Goal: Task Accomplishment & Management: Use online tool/utility

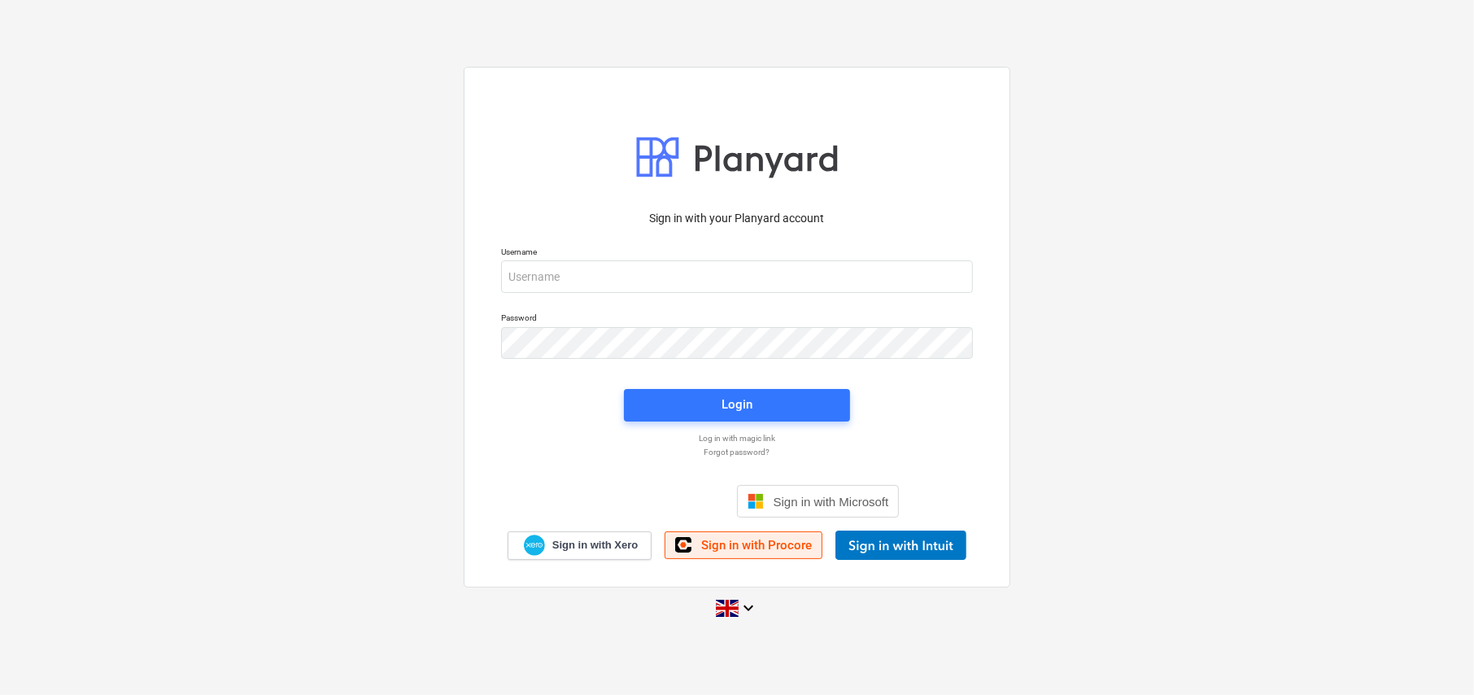
click at [766, 543] on span "Sign in with Procore" at bounding box center [756, 545] width 111 height 15
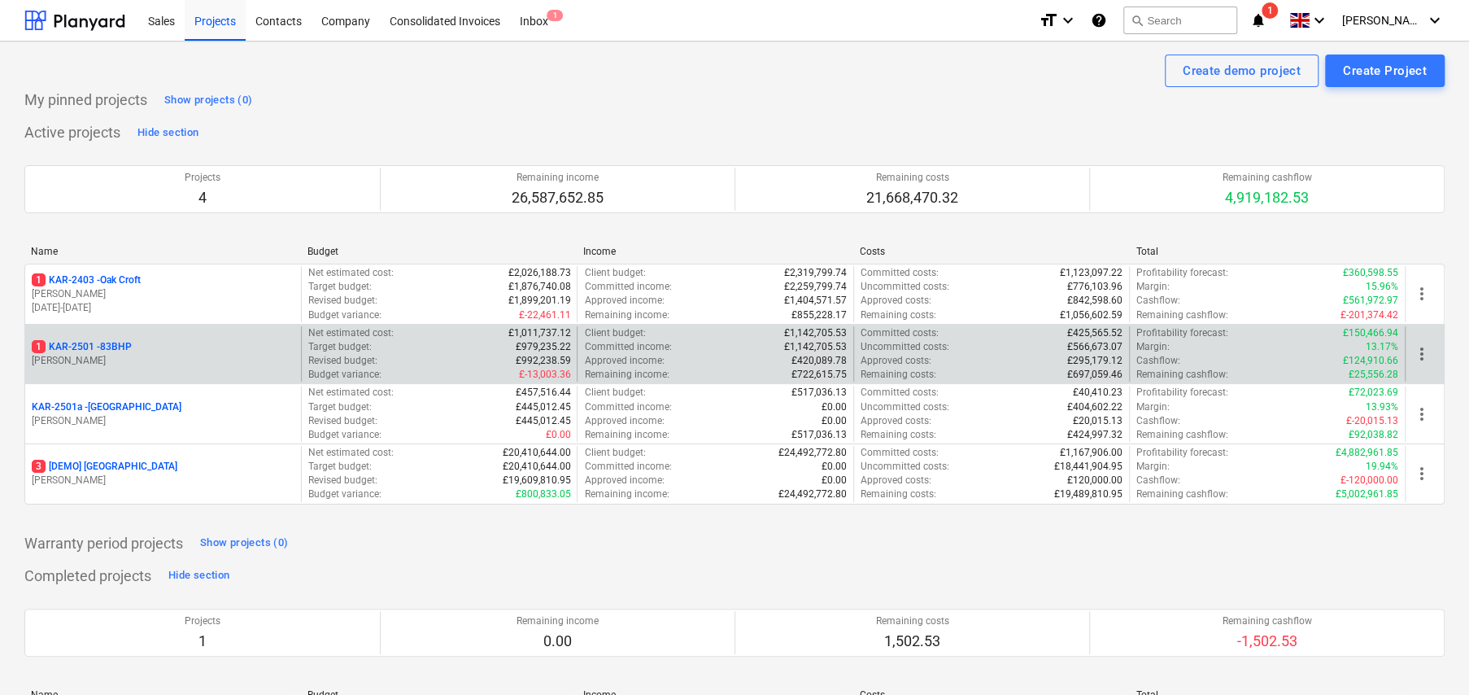
click at [118, 347] on p "1 KAR-2501 - 83BHP" at bounding box center [82, 347] width 100 height 14
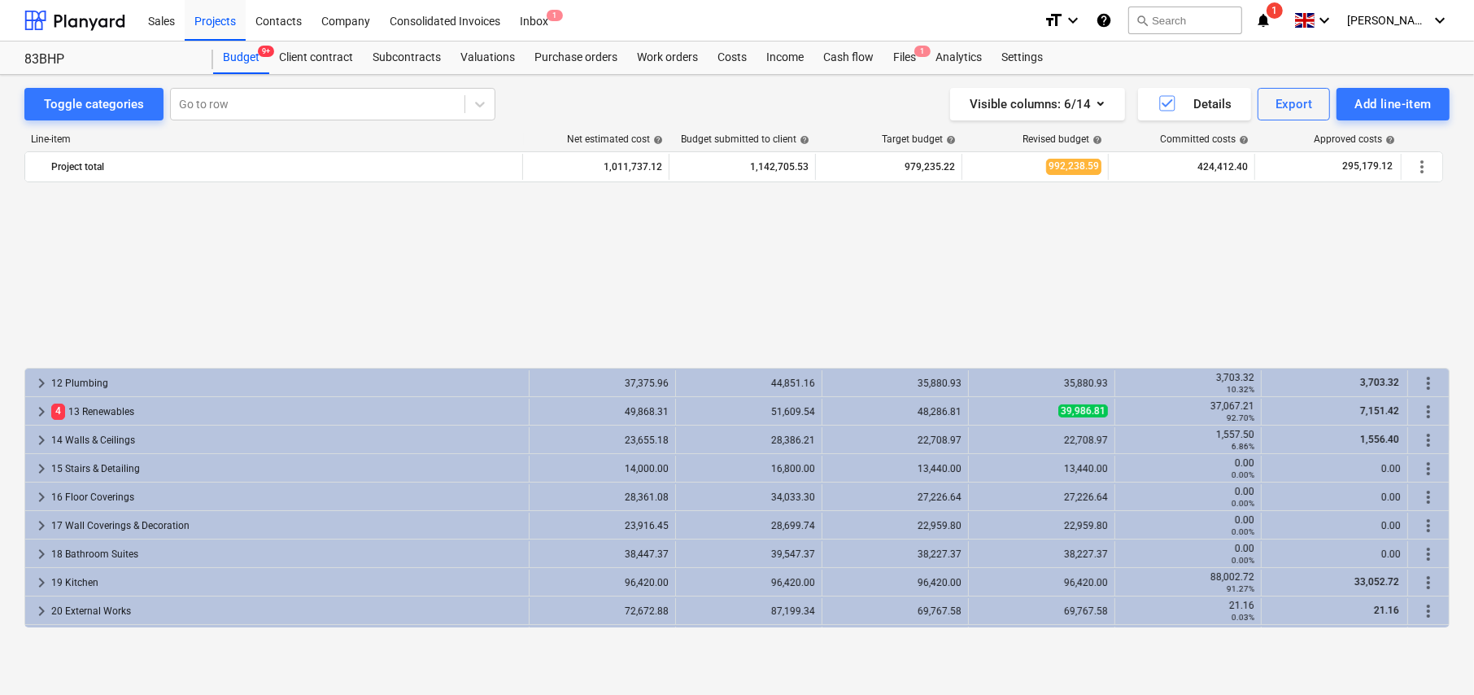
scroll to position [387, 0]
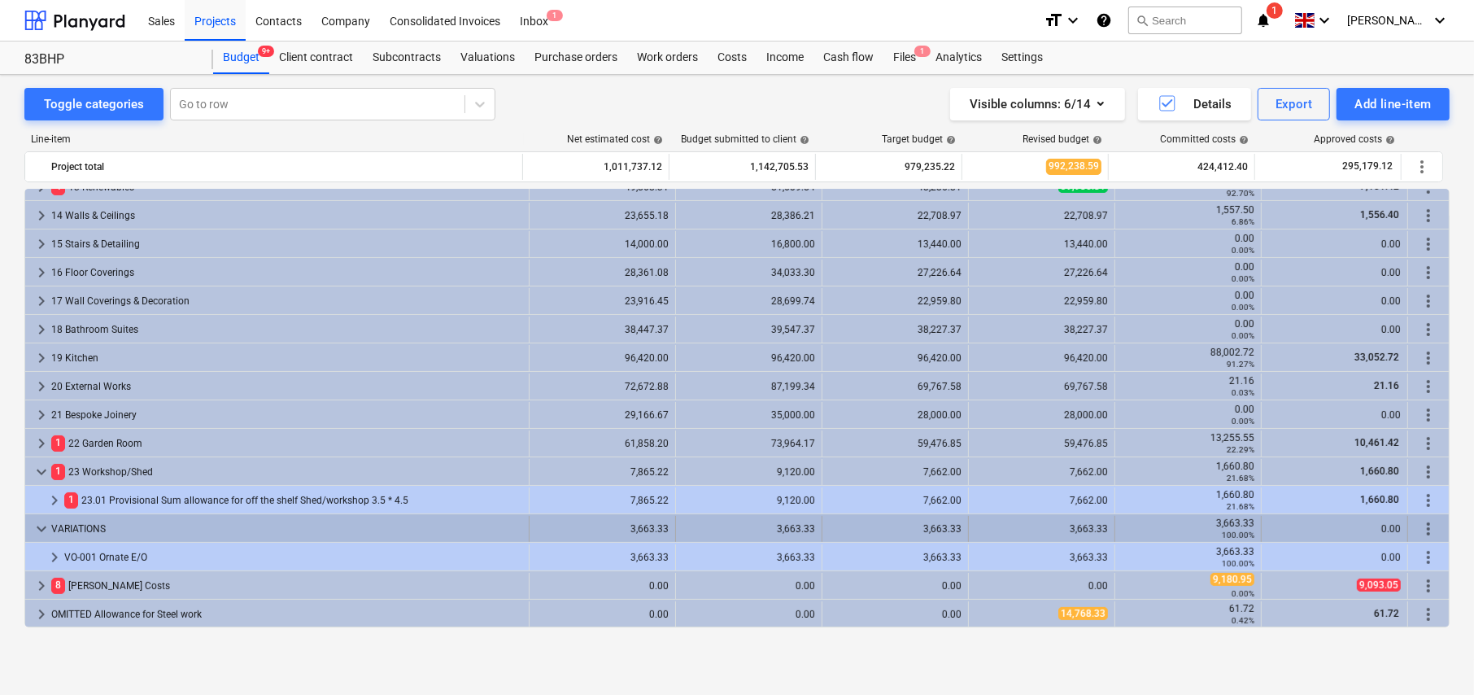
click at [1420, 529] on span "more_vert" at bounding box center [1429, 529] width 20 height 20
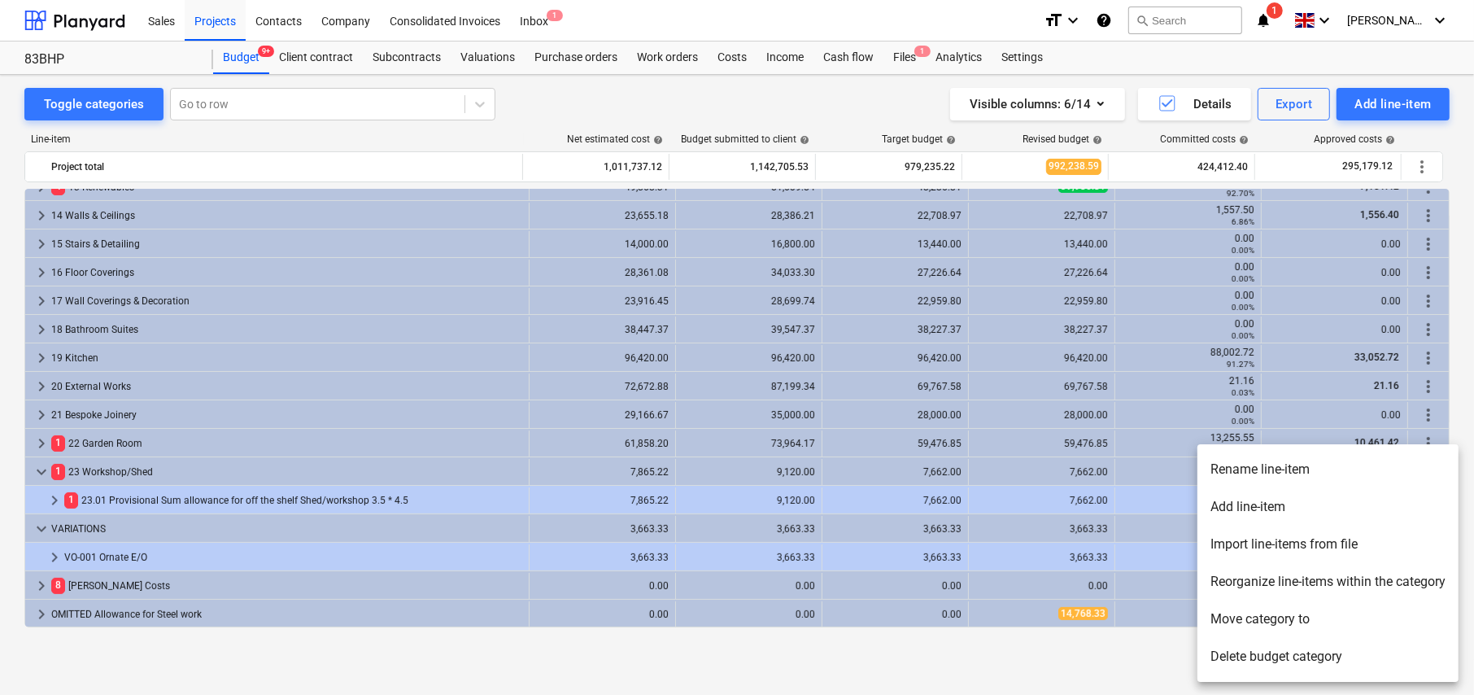
click at [1308, 548] on li "Import line-items from file" at bounding box center [1328, 544] width 261 height 37
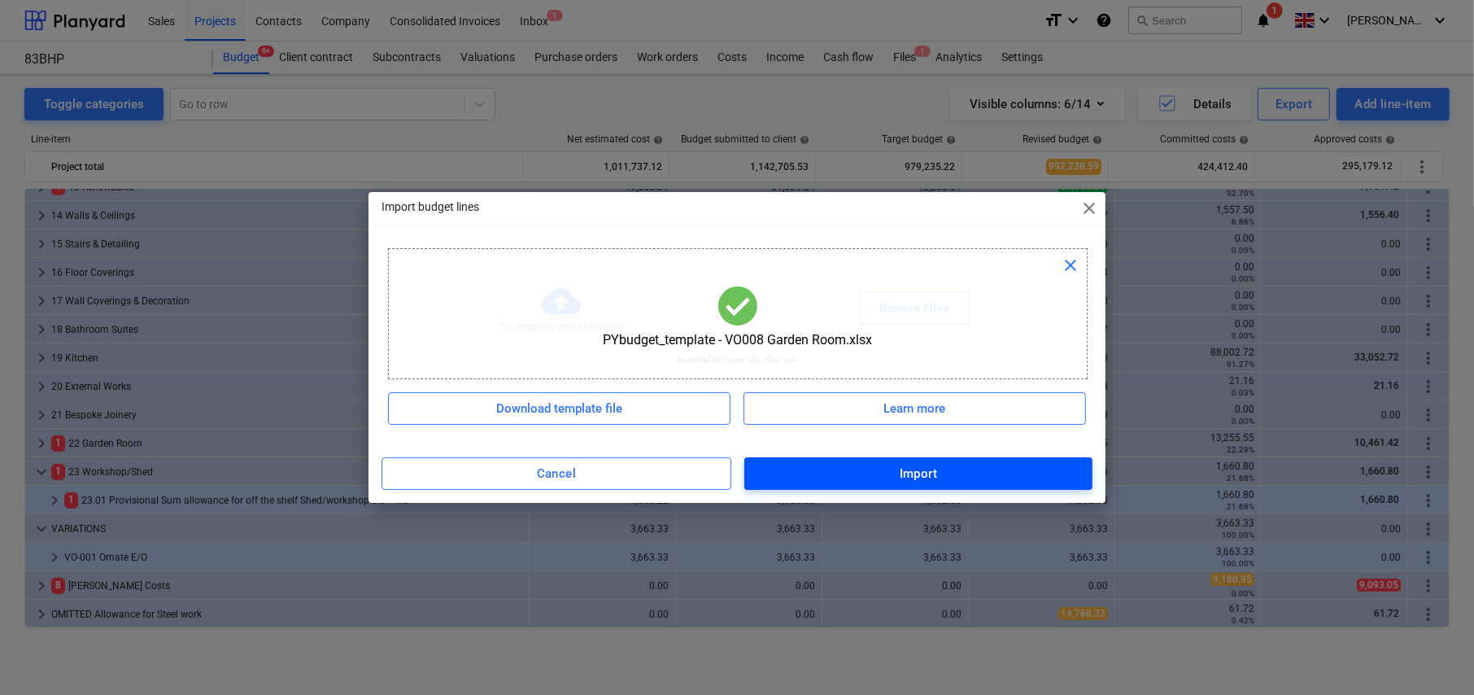
click at [925, 472] on div "Import" at bounding box center [919, 473] width 38 height 21
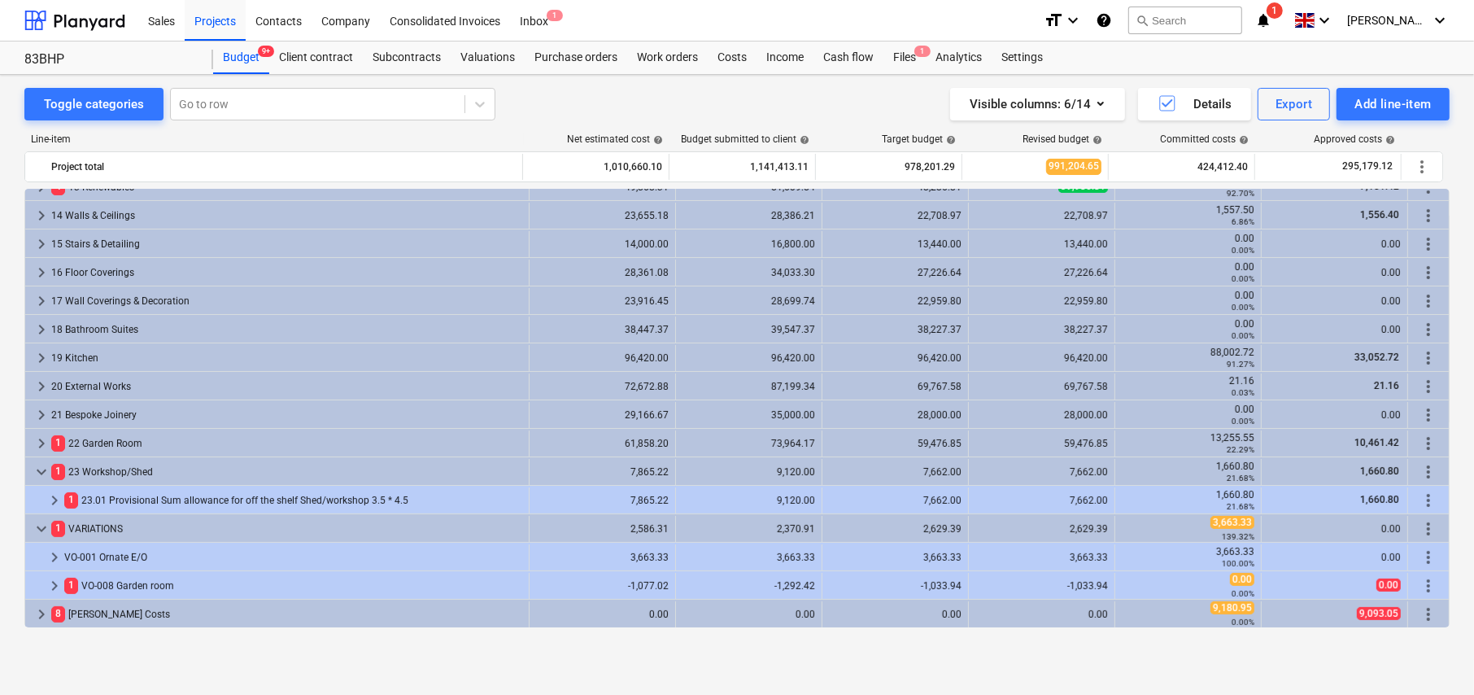
scroll to position [416, 0]
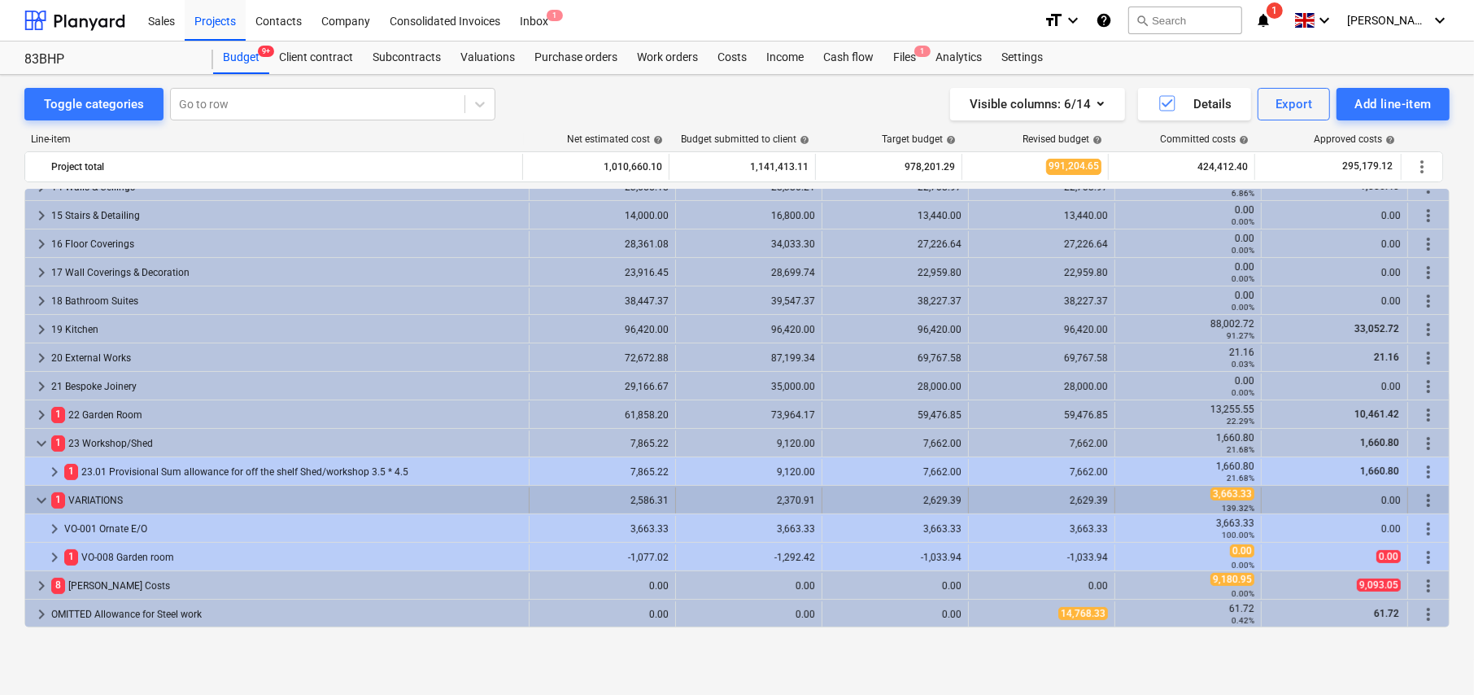
click at [1424, 500] on span "more_vert" at bounding box center [1429, 501] width 20 height 20
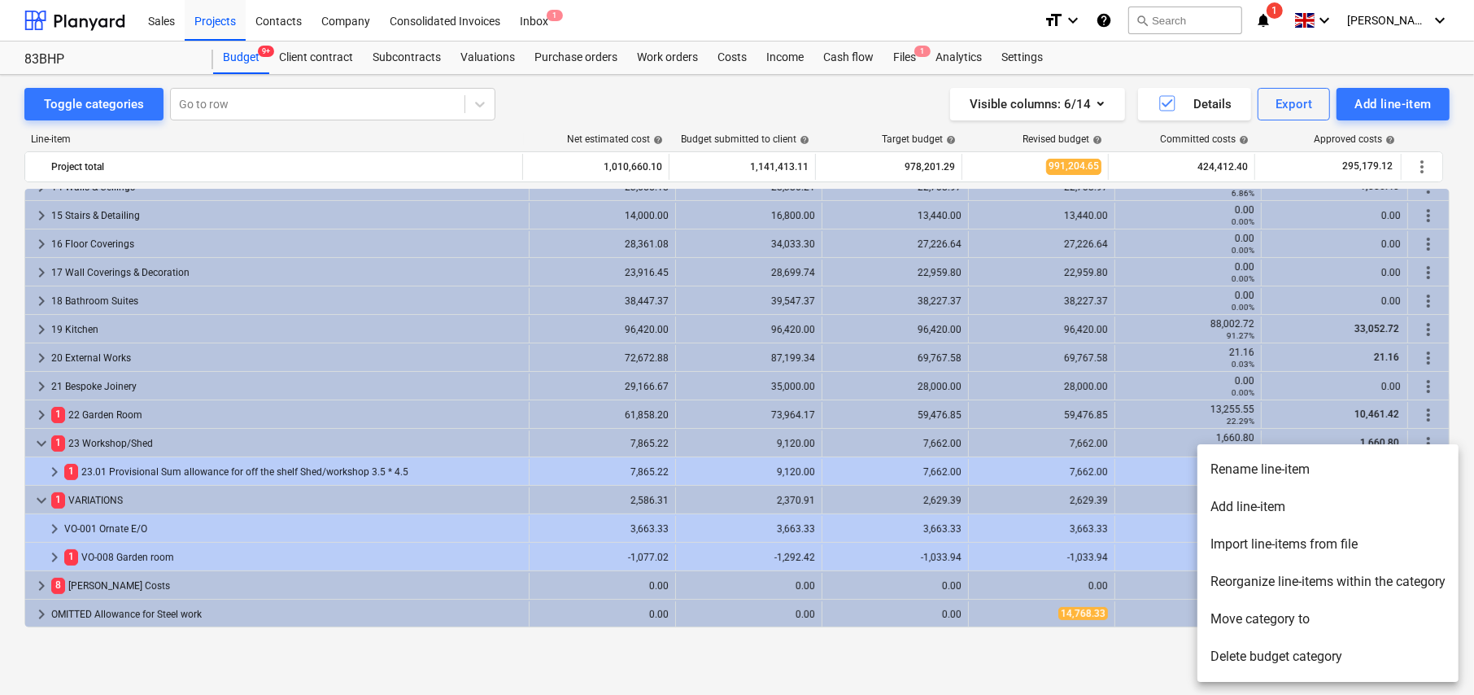
click at [1315, 582] on li "Reorganize line-items within the category" at bounding box center [1328, 581] width 261 height 37
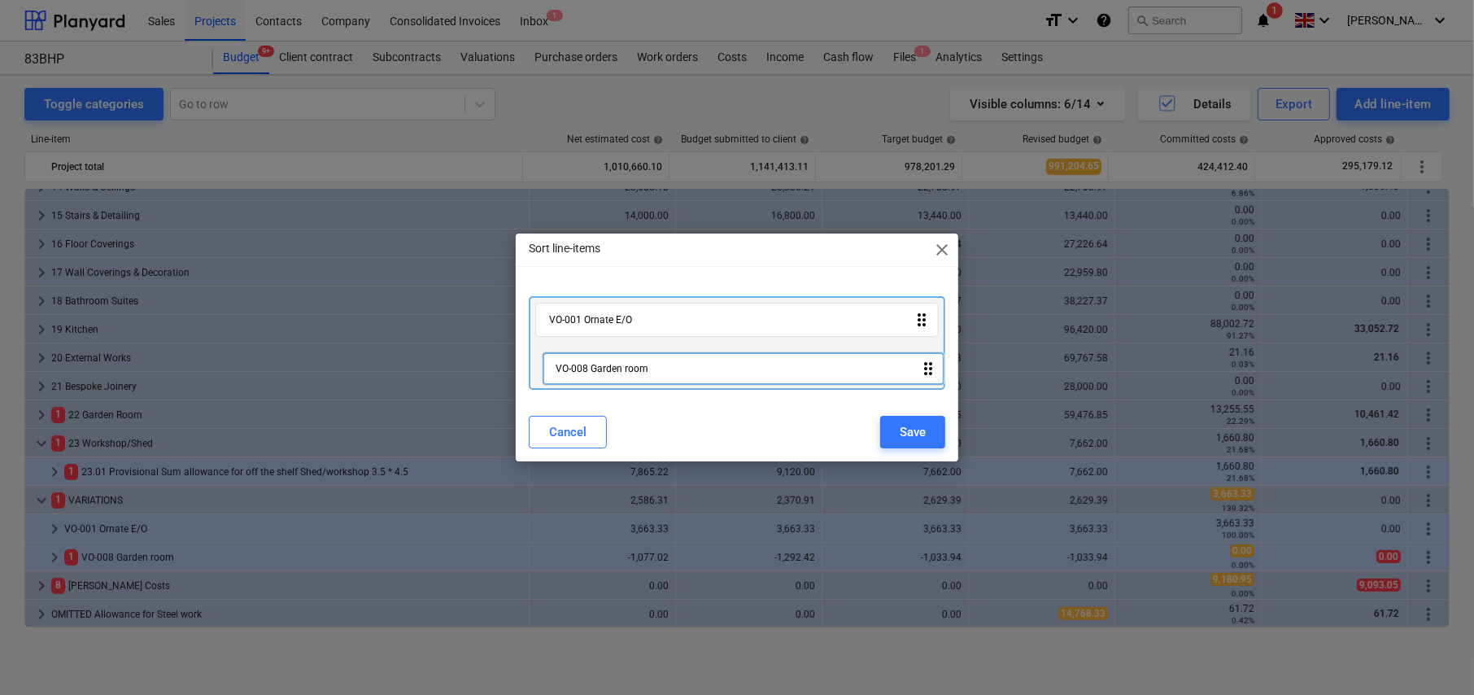
drag, startPoint x: 922, startPoint y: 365, endPoint x: 931, endPoint y: 367, distance: 9.1
click at [931, 367] on div "VO-001 Ornate E/O drag_indicator VO-008 Garden room drag_indicator" at bounding box center [737, 343] width 417 height 94
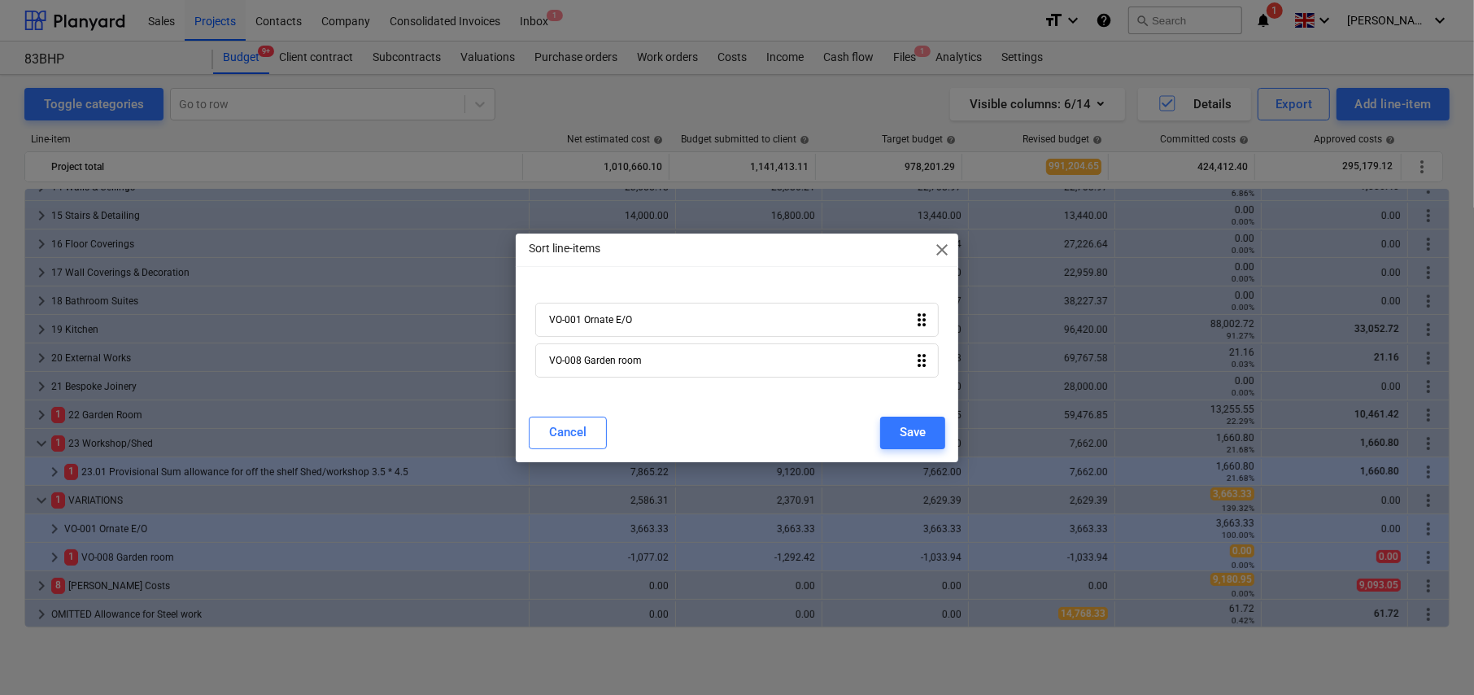
click at [940, 246] on span "close" at bounding box center [942, 250] width 20 height 20
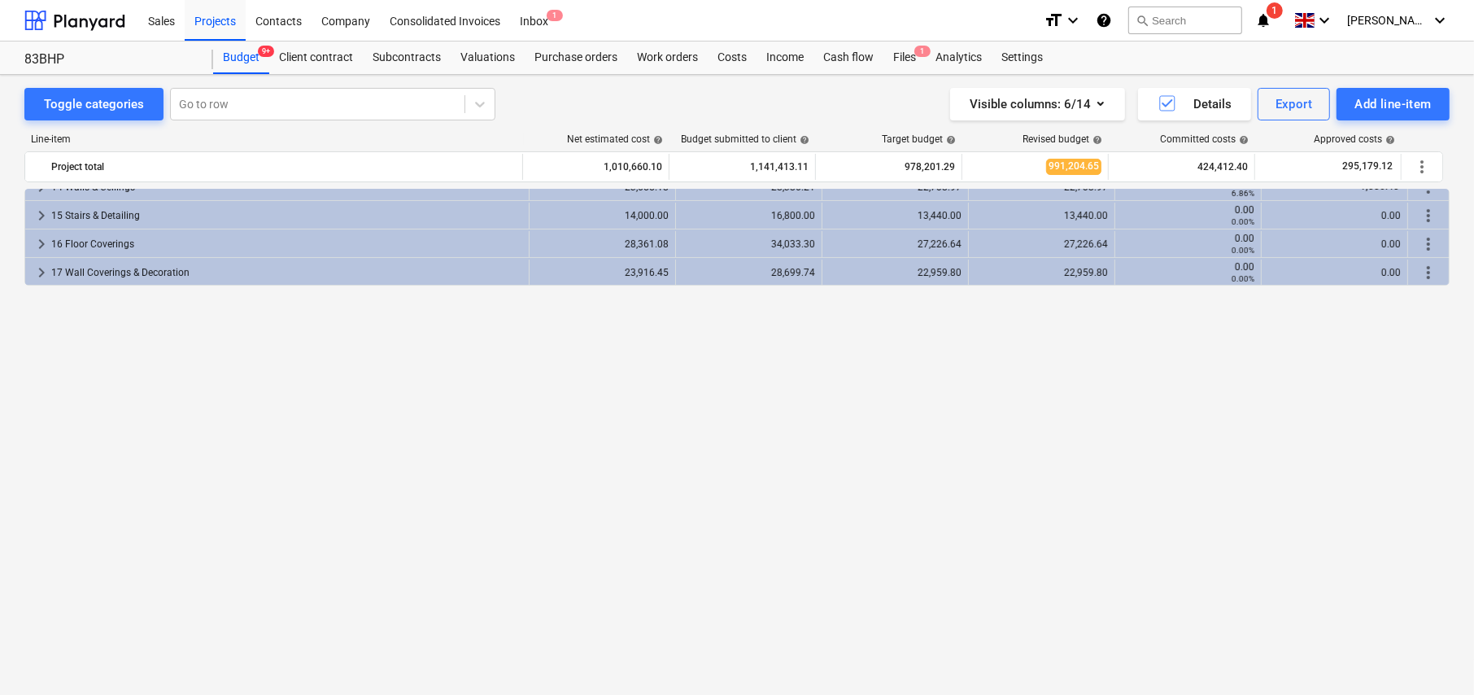
scroll to position [0, 0]
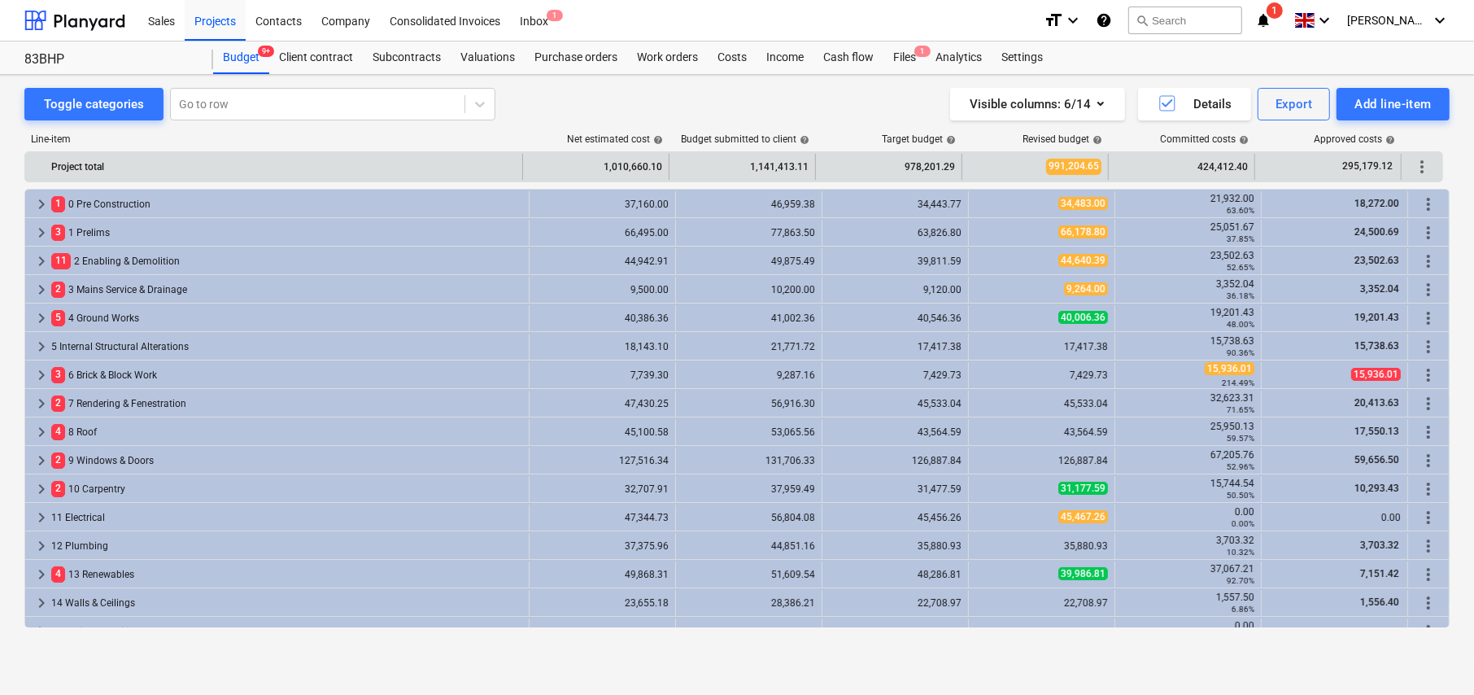
click at [1425, 164] on span "more_vert" at bounding box center [1422, 167] width 20 height 20
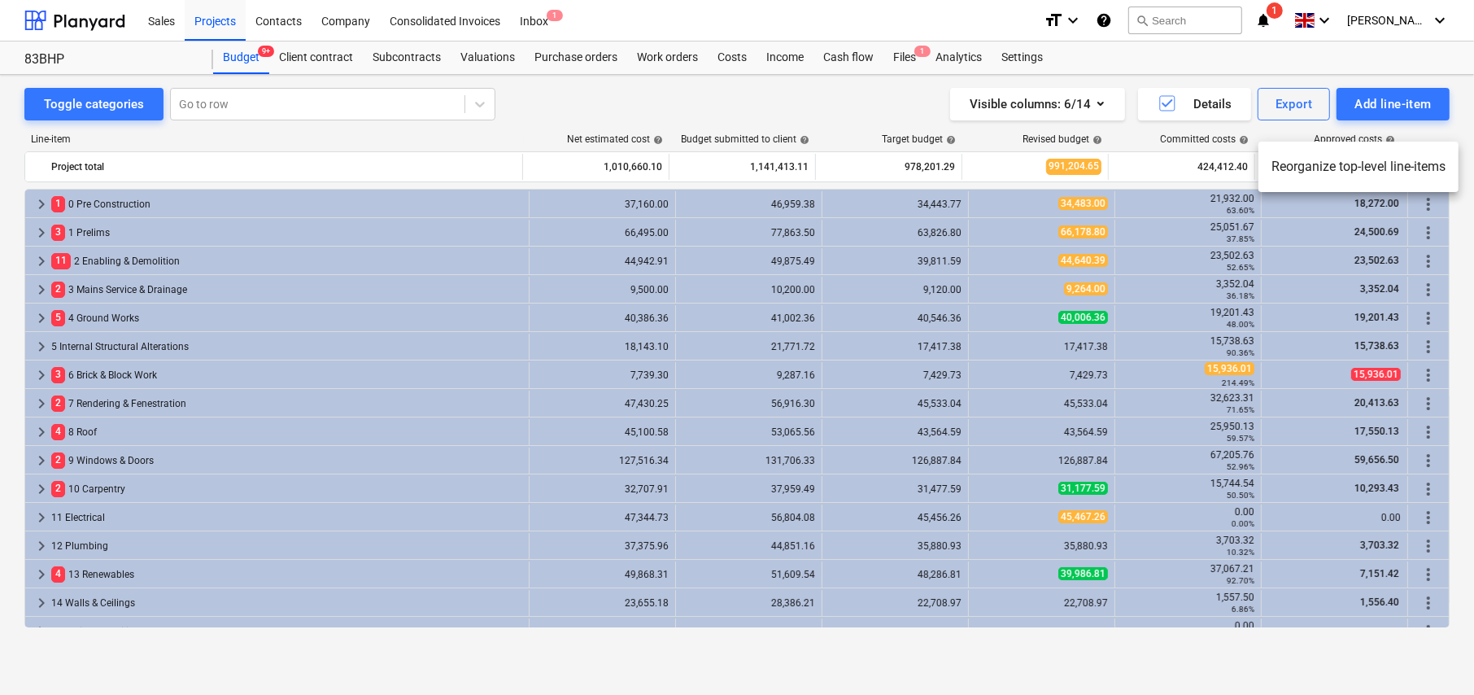
click at [1369, 172] on li "Reorganize top-level line-items" at bounding box center [1359, 166] width 200 height 37
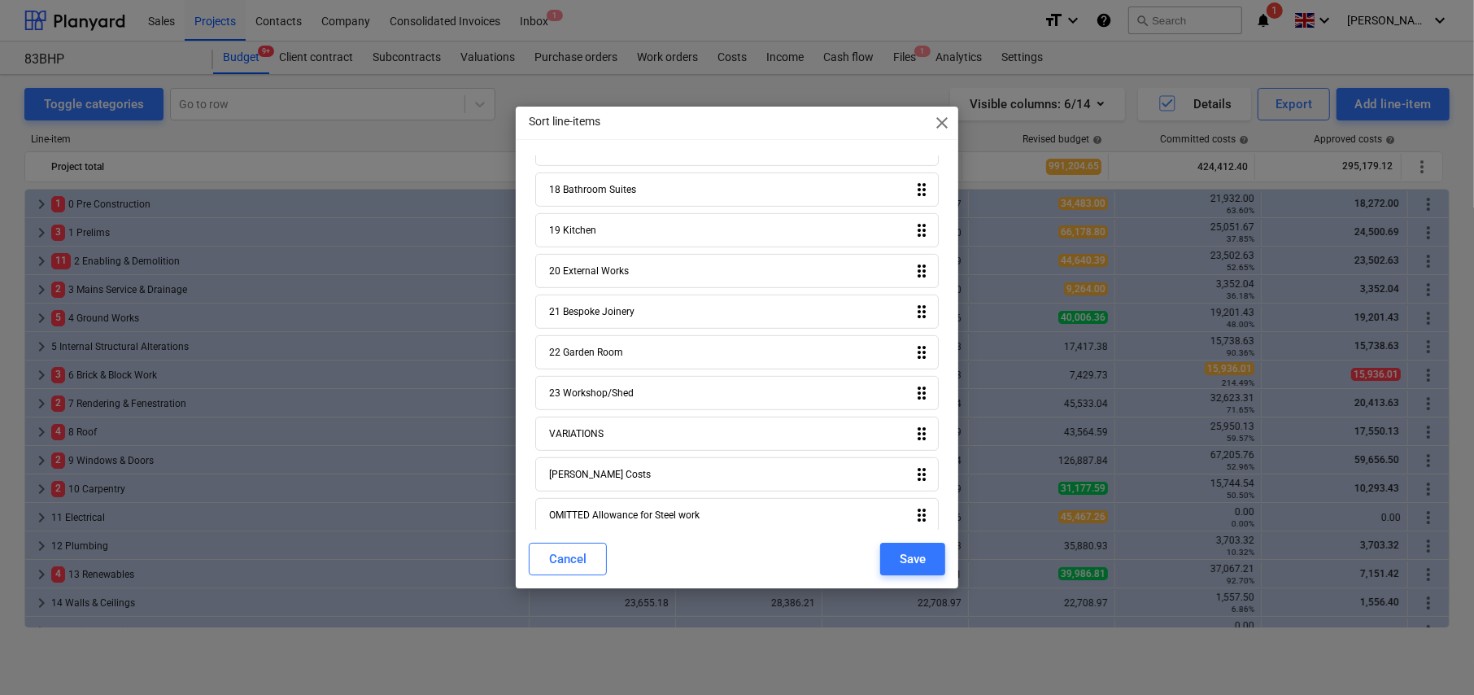
scroll to position [747, 0]
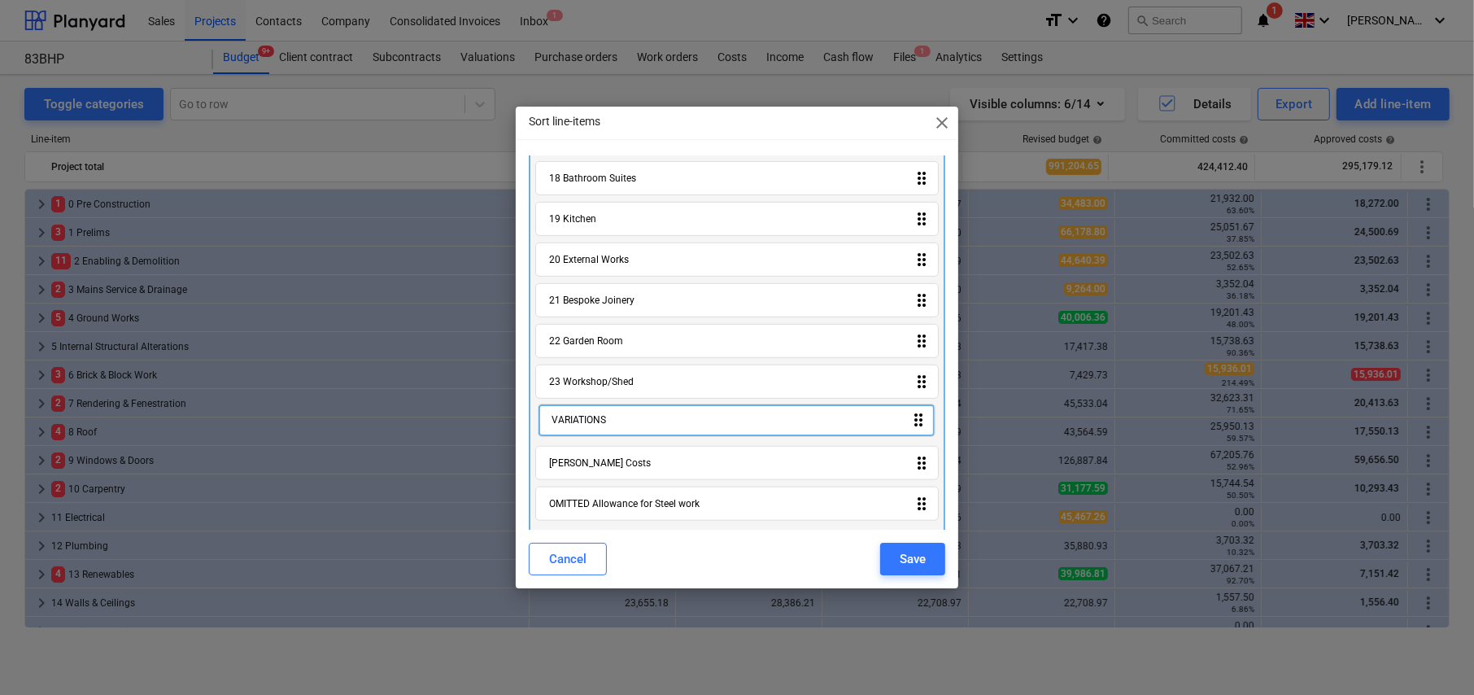
drag, startPoint x: 918, startPoint y: 422, endPoint x: 921, endPoint y: 432, distance: 10.3
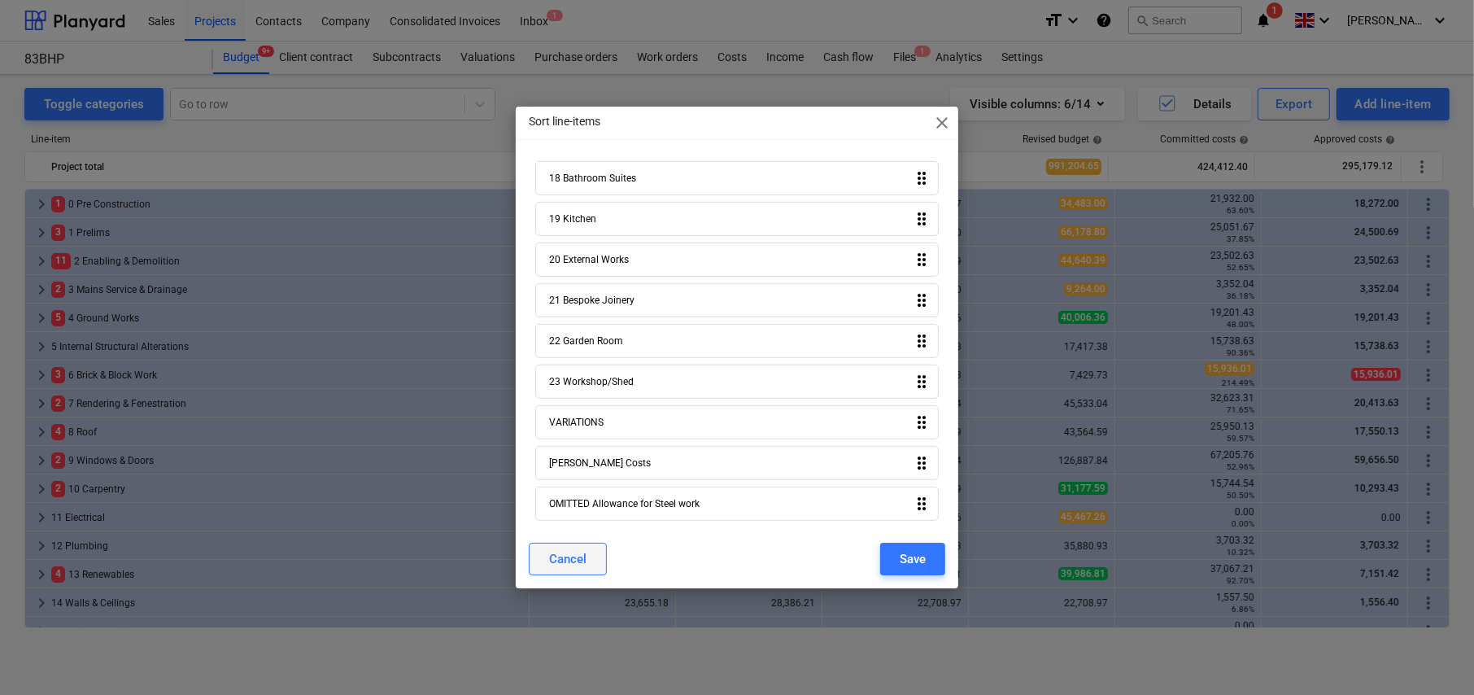
click at [569, 557] on div "Cancel" at bounding box center [567, 558] width 37 height 21
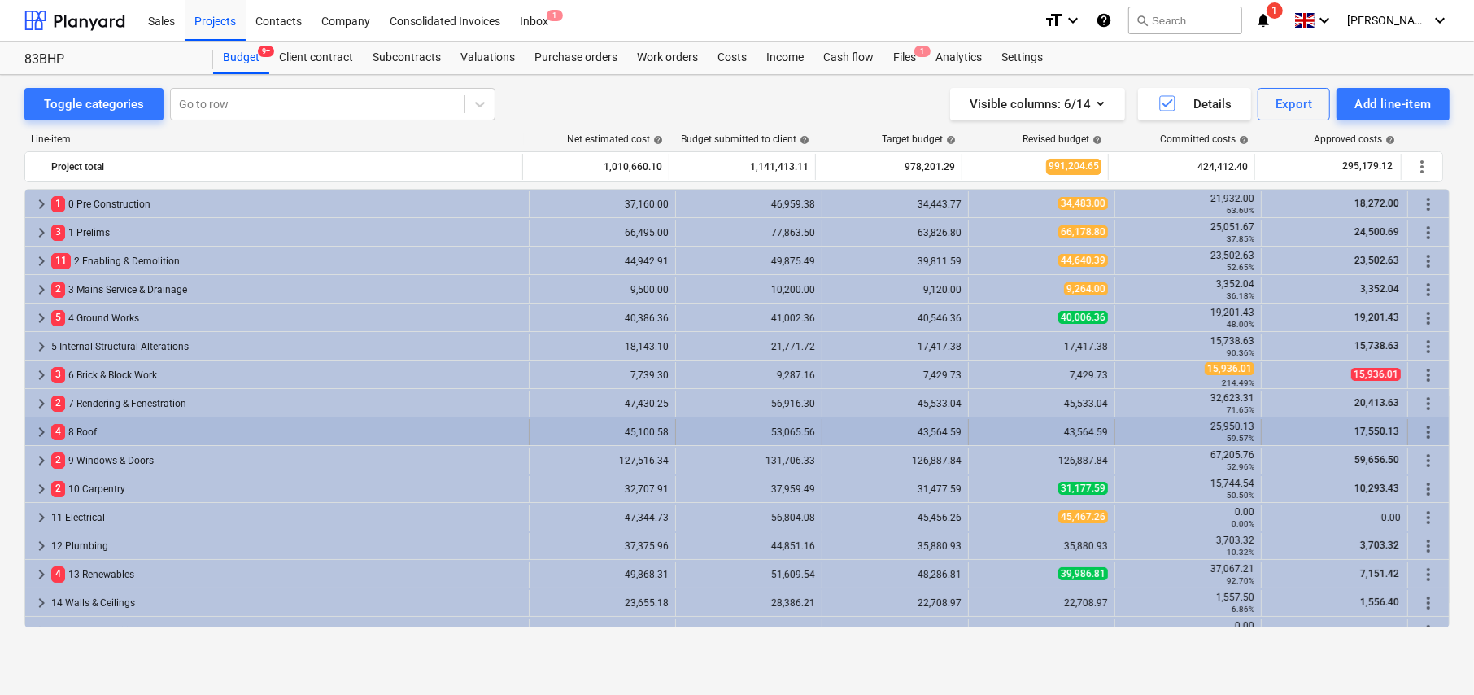
click at [1419, 428] on span "more_vert" at bounding box center [1429, 432] width 20 height 20
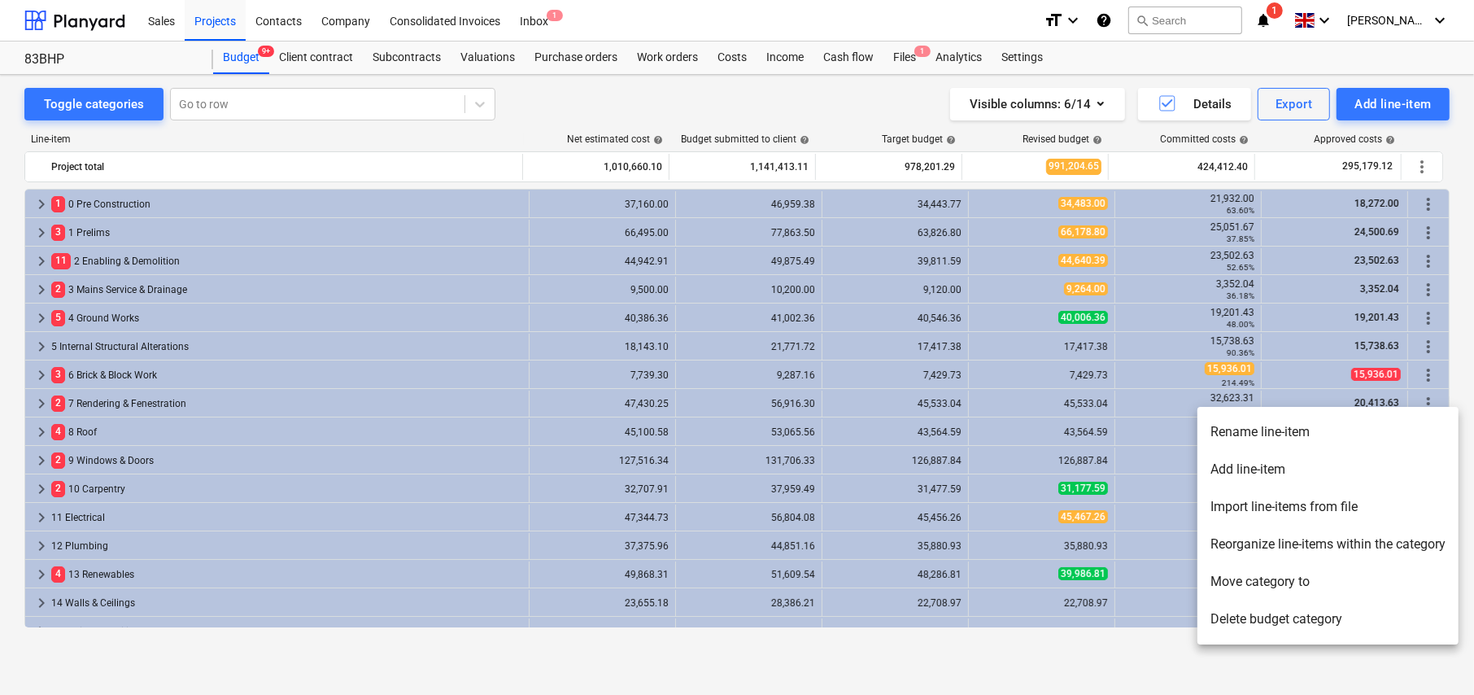
click at [1445, 172] on div at bounding box center [737, 347] width 1474 height 695
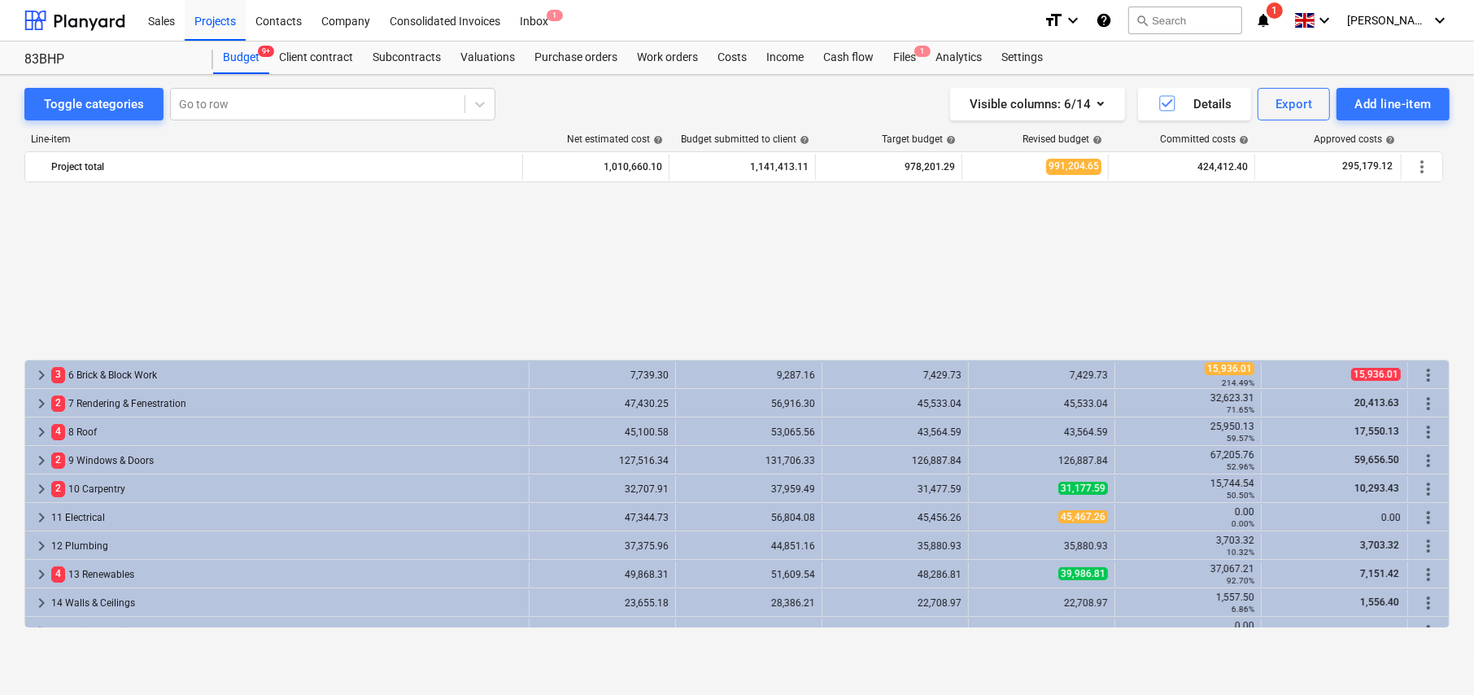
scroll to position [416, 0]
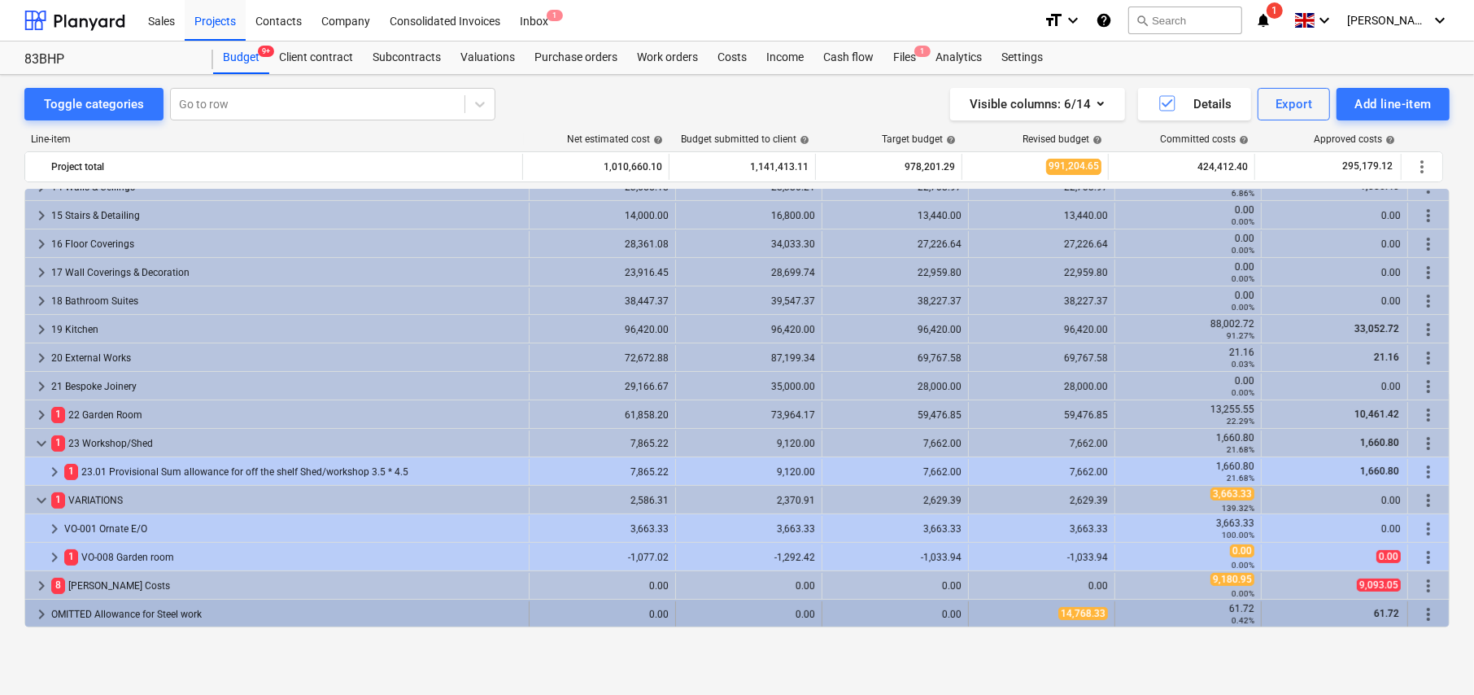
click at [1425, 613] on span "more_vert" at bounding box center [1429, 614] width 20 height 20
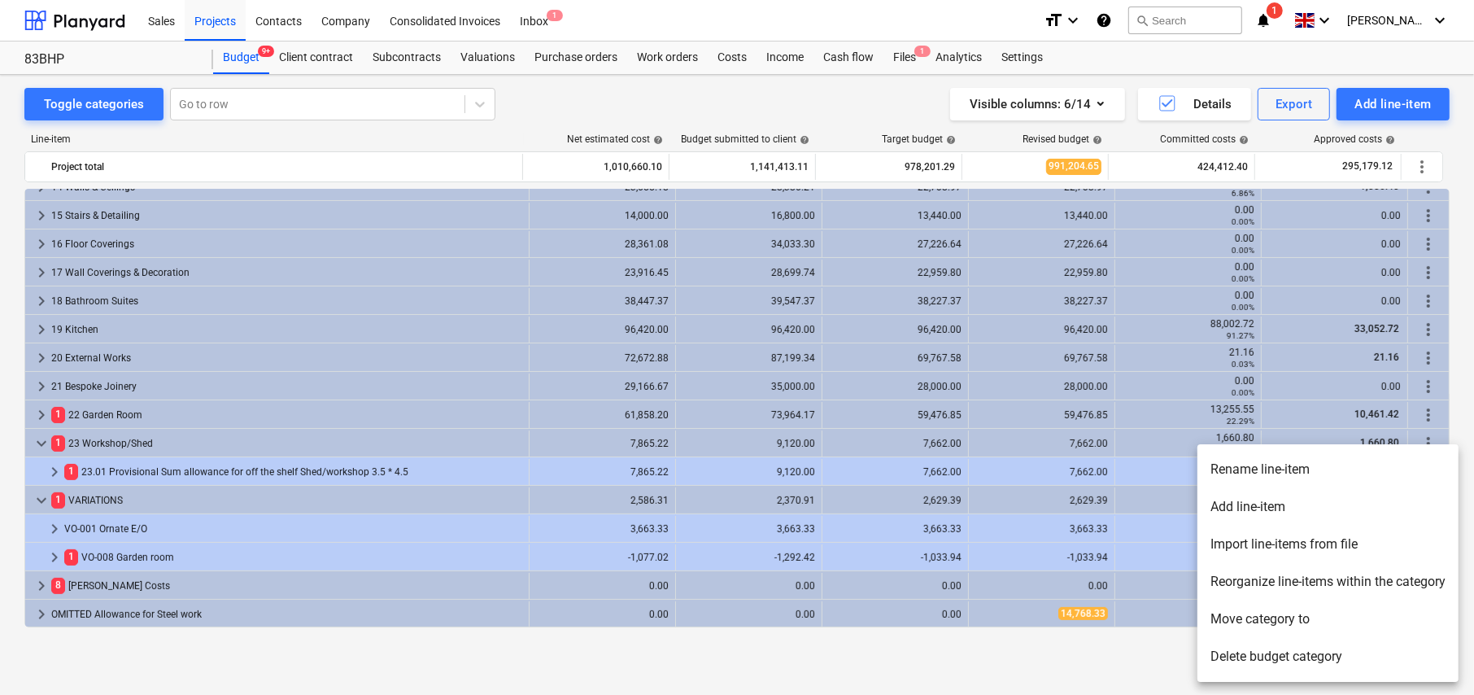
click at [1236, 622] on li "Move category to" at bounding box center [1328, 618] width 261 height 37
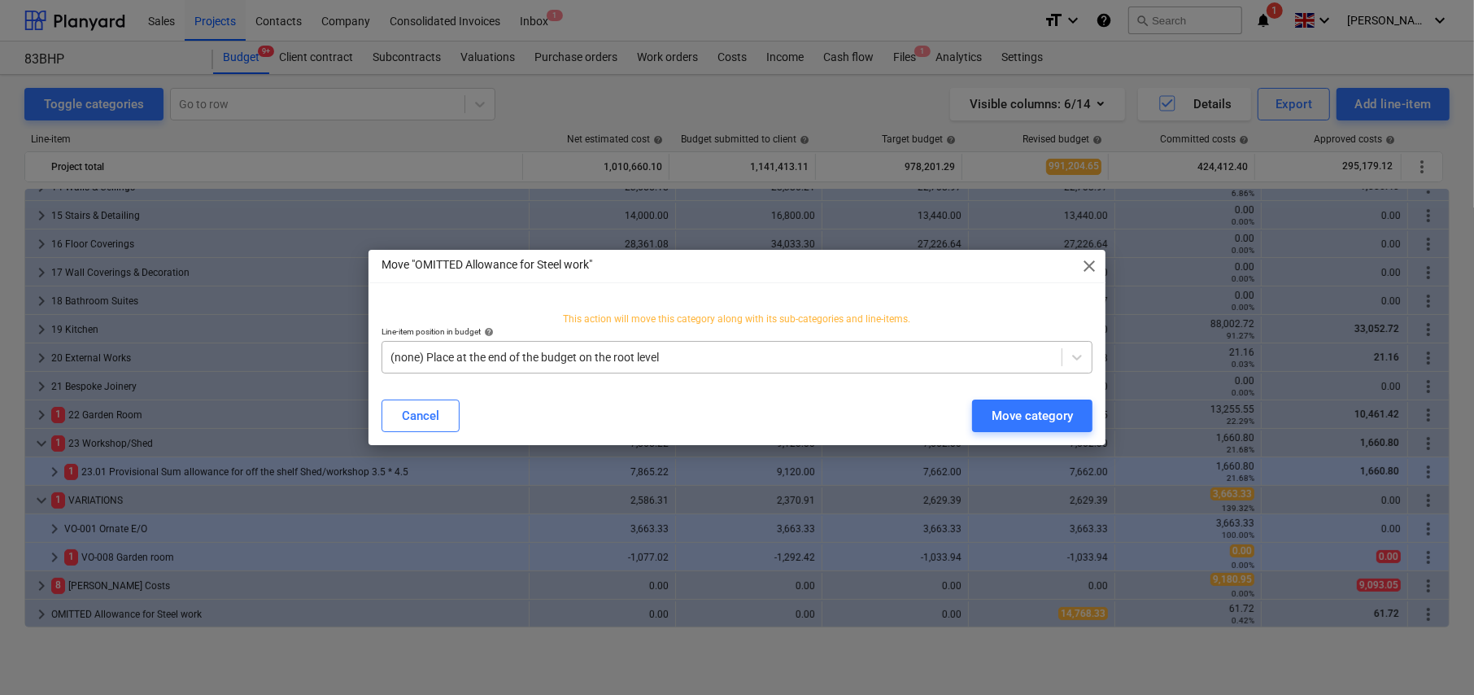
click at [450, 352] on div at bounding box center [721, 357] width 663 height 16
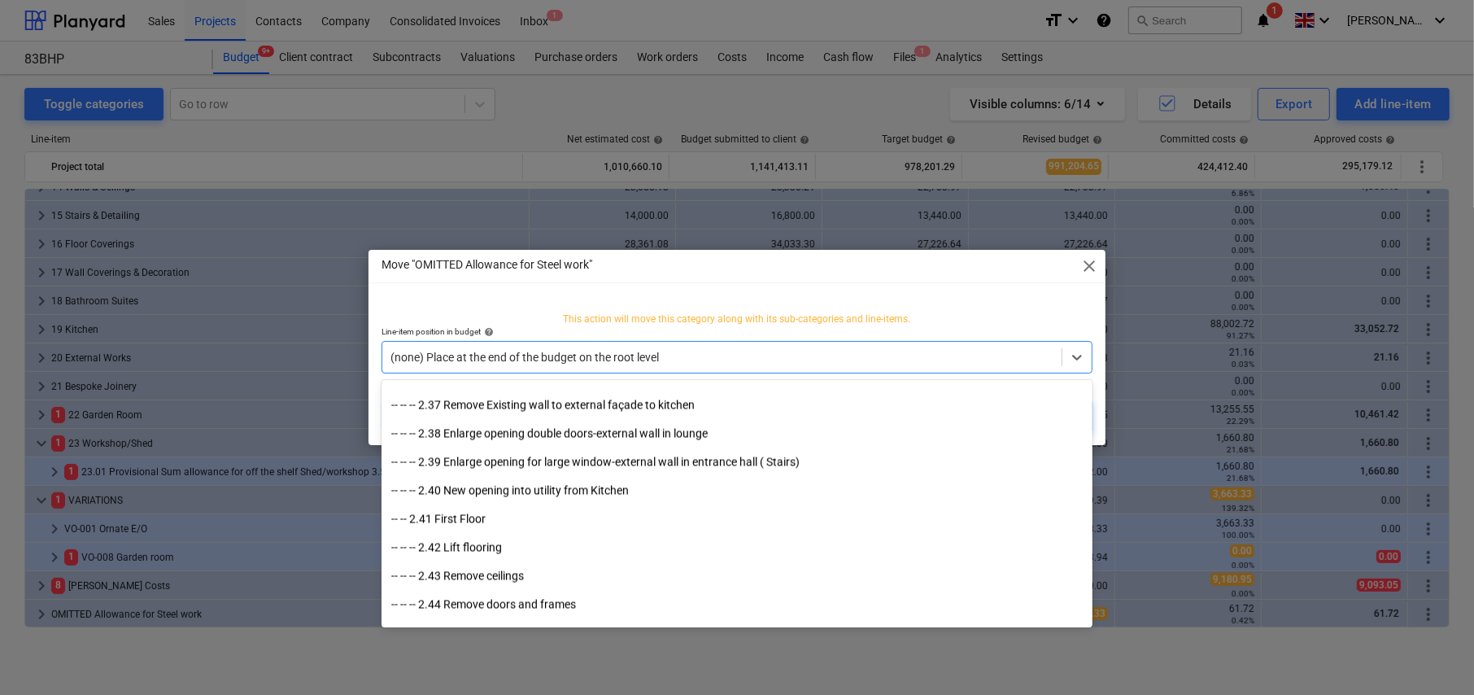
scroll to position [3010, 0]
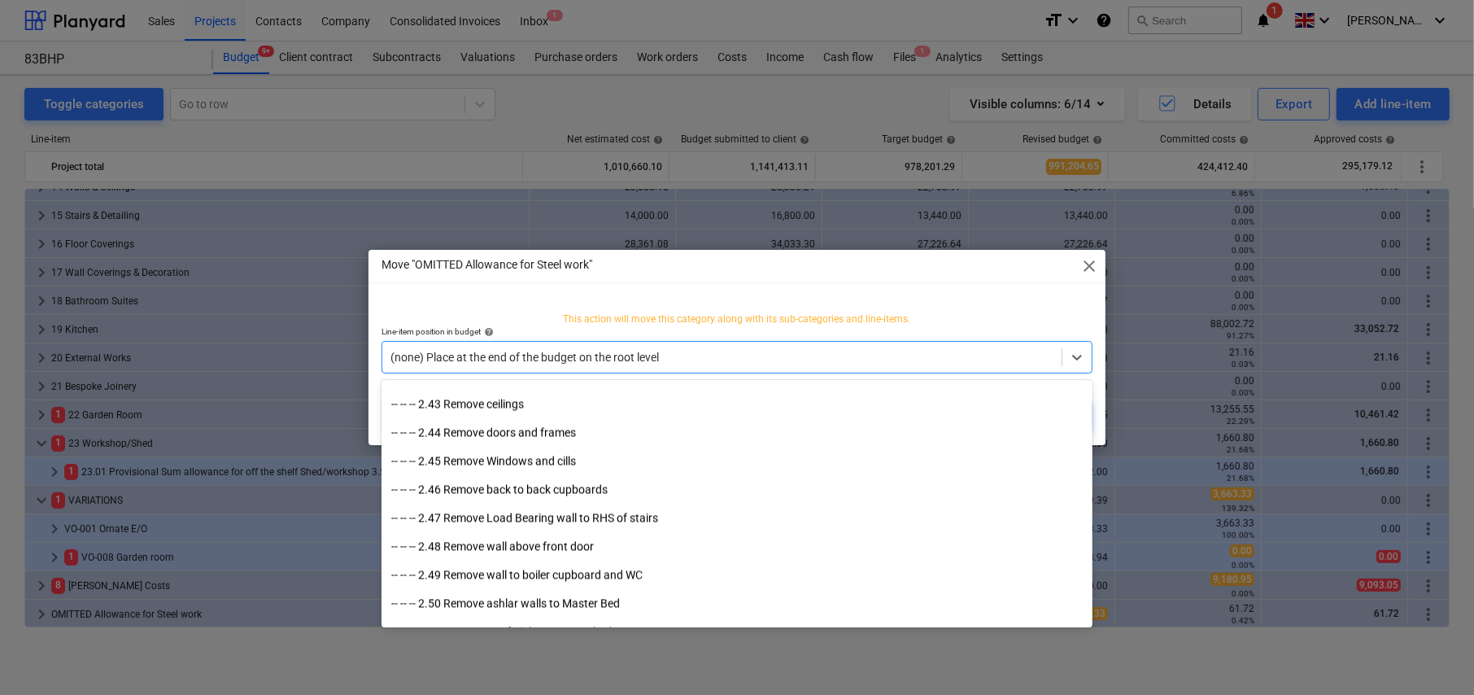
click at [1085, 267] on span "close" at bounding box center [1090, 266] width 20 height 20
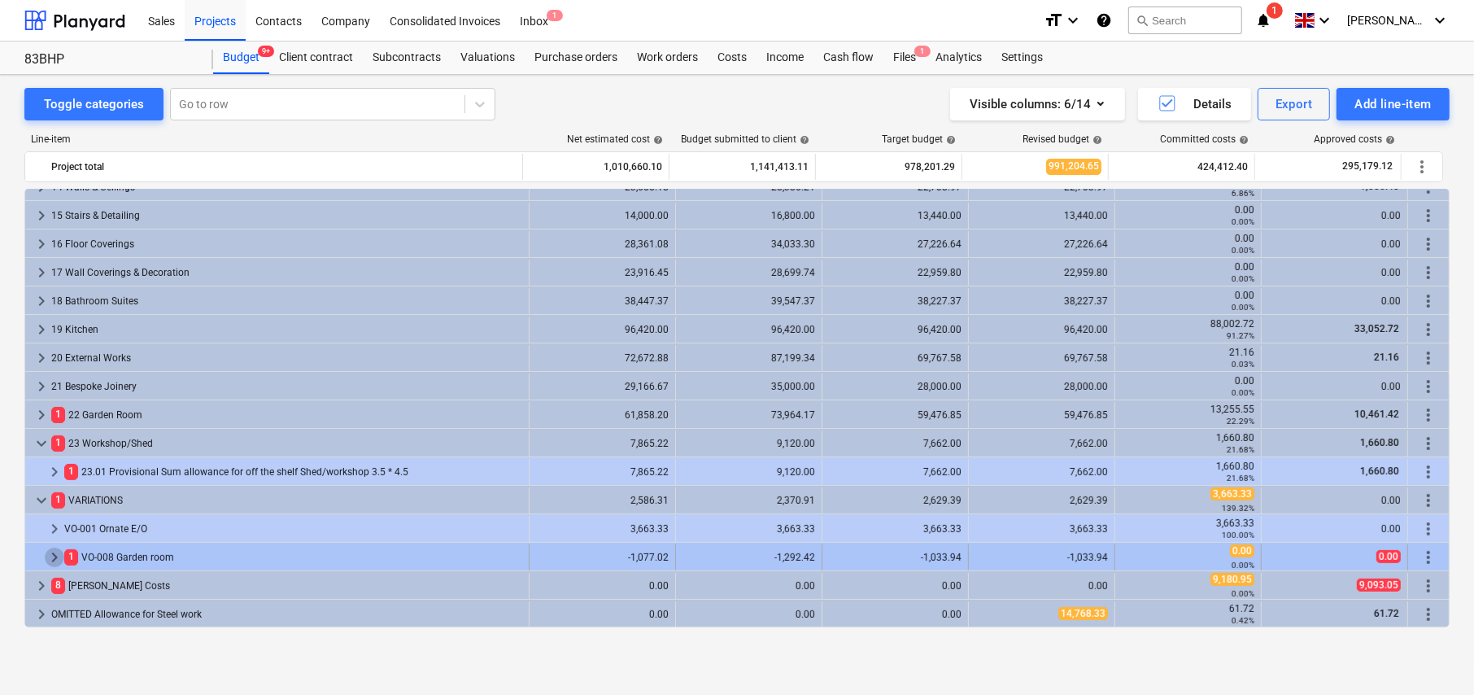
click at [51, 558] on span "keyboard_arrow_right" at bounding box center [55, 558] width 20 height 20
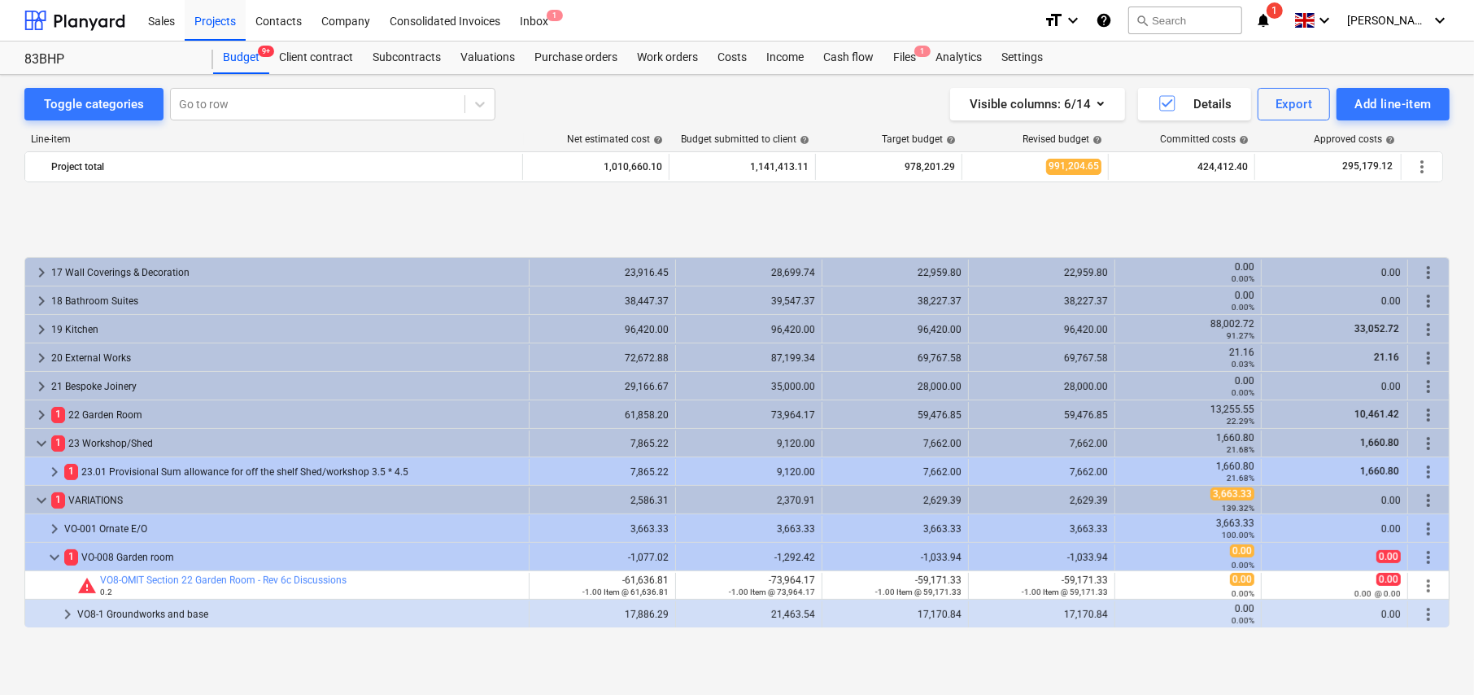
scroll to position [529, 0]
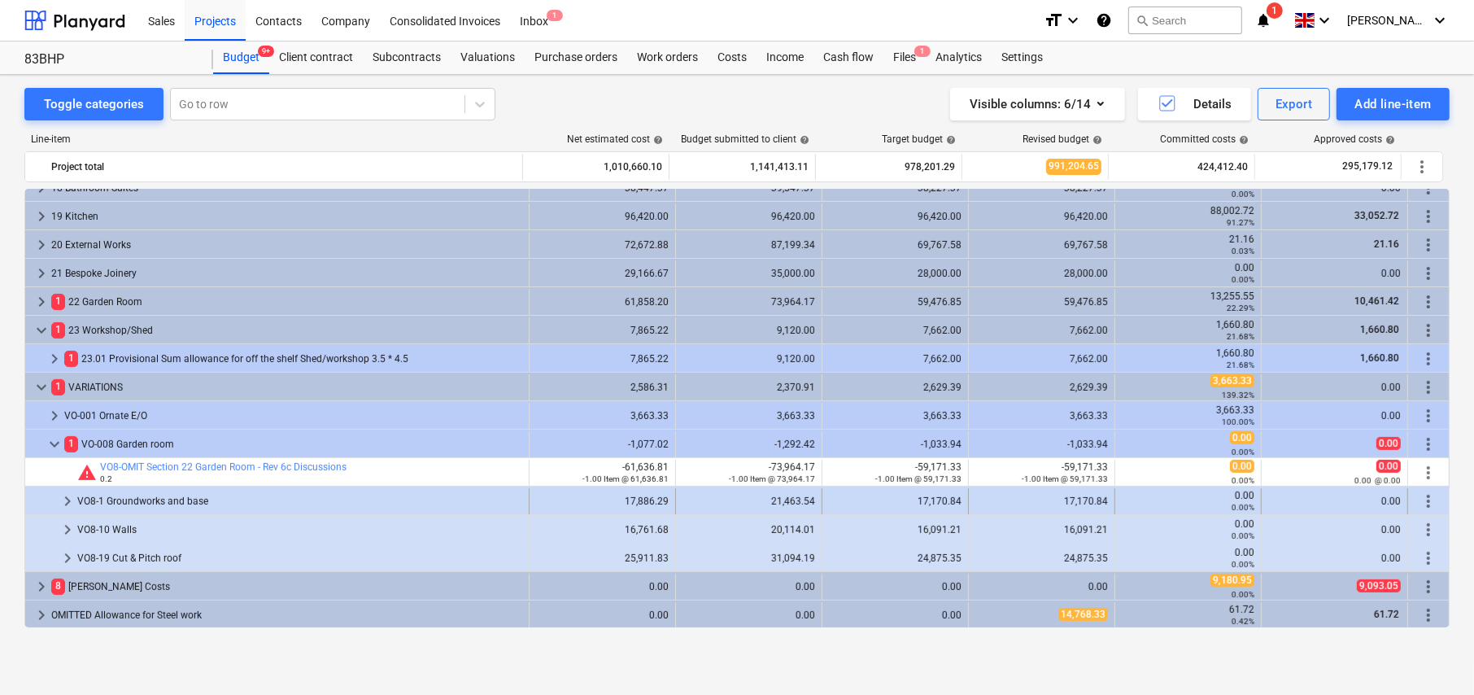
click at [67, 500] on span "keyboard_arrow_right" at bounding box center [68, 501] width 20 height 20
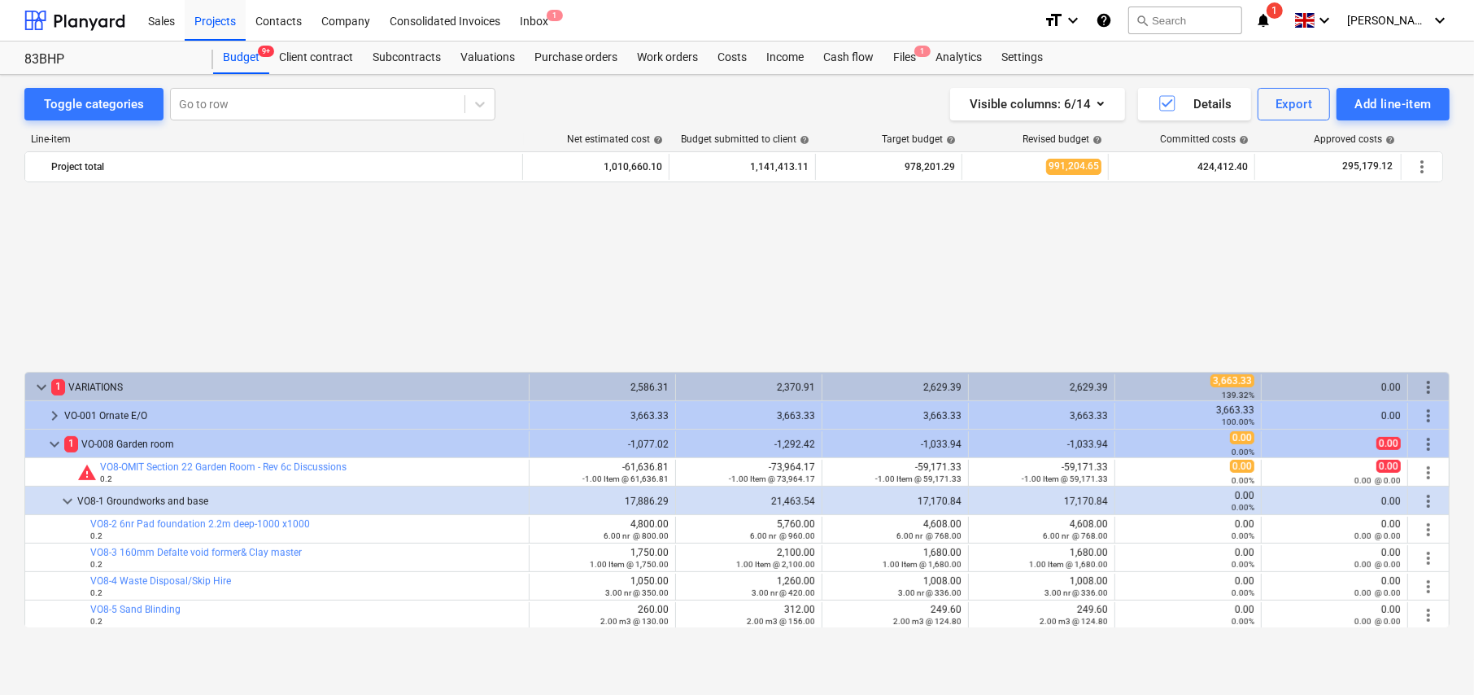
scroll to position [757, 0]
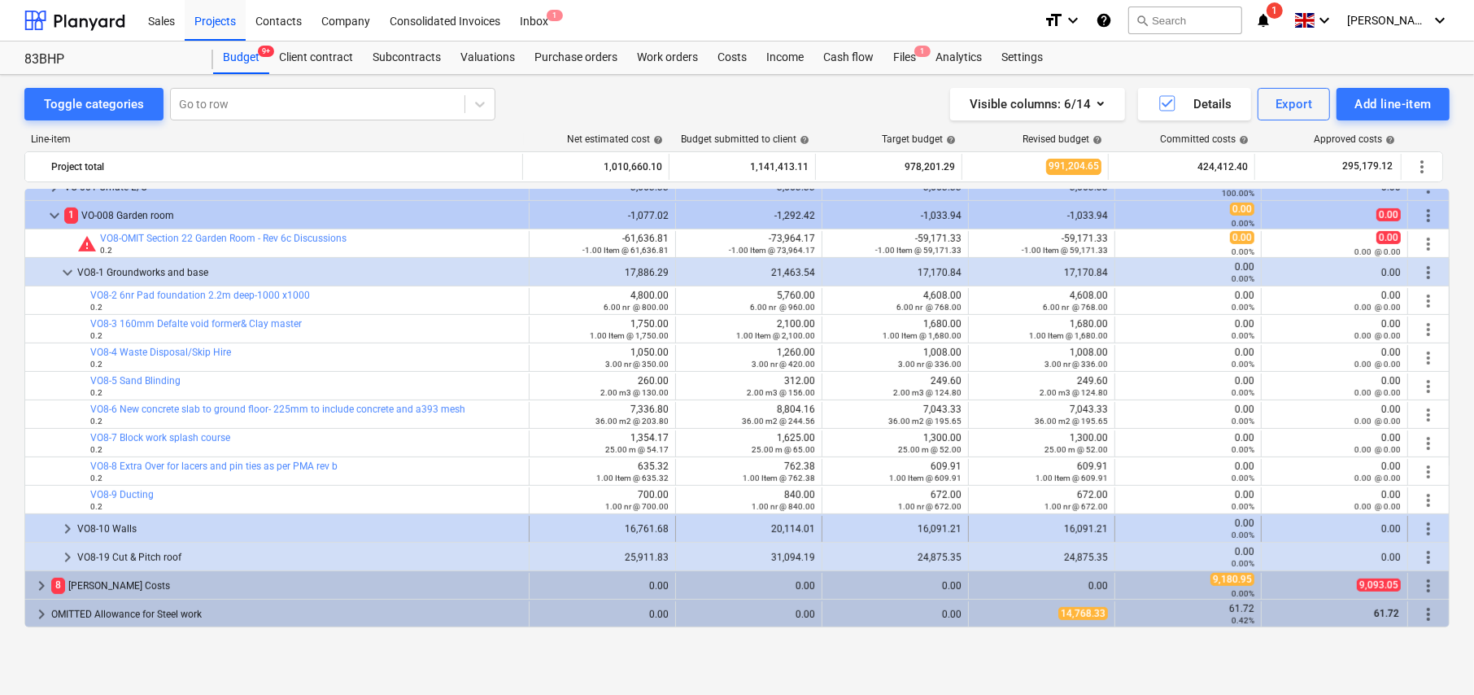
click at [63, 527] on span "keyboard_arrow_right" at bounding box center [68, 529] width 20 height 20
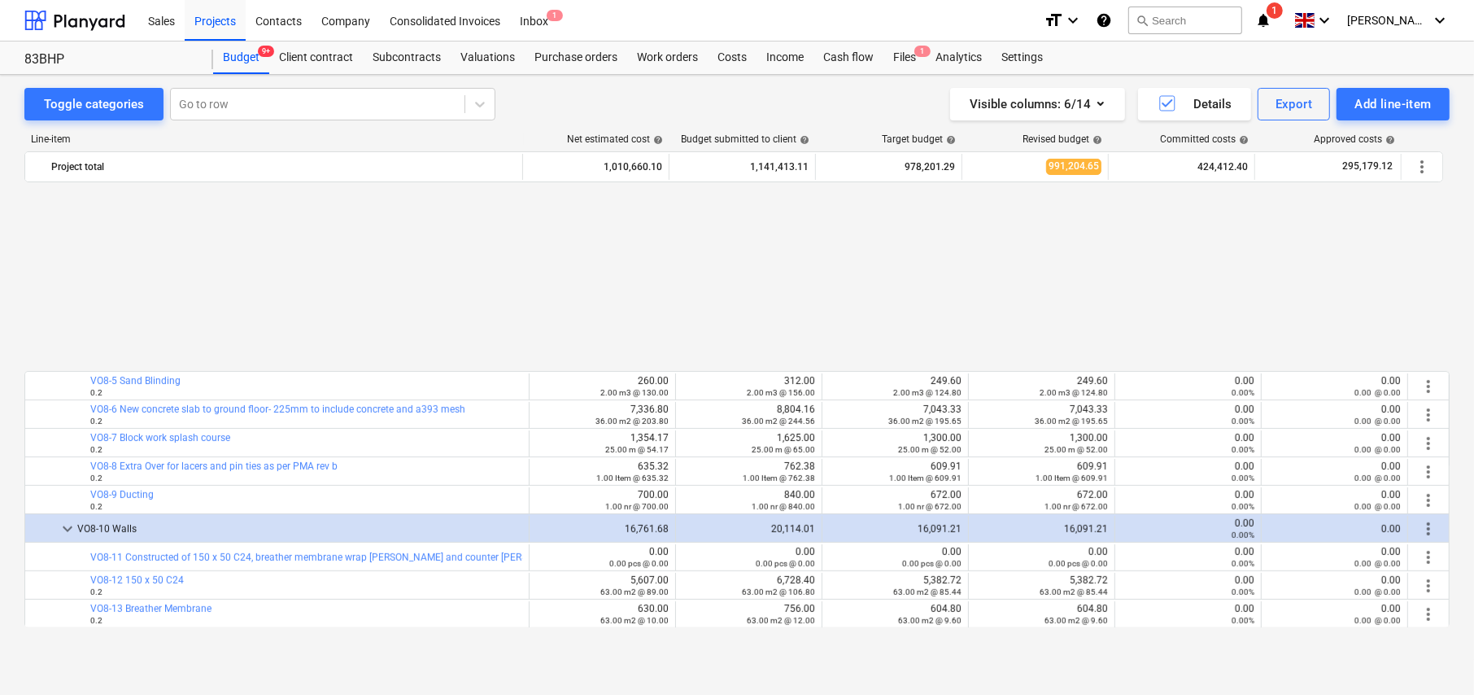
scroll to position [985, 0]
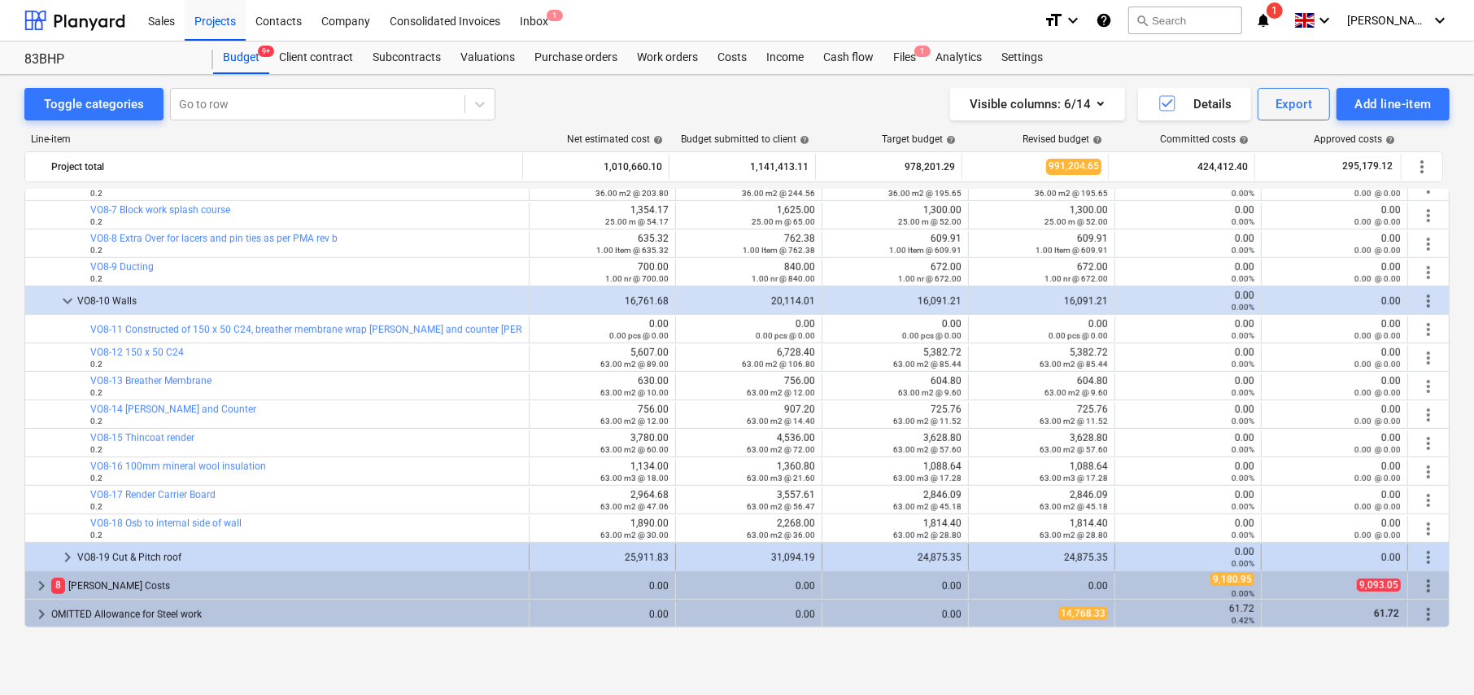
click at [66, 555] on span "keyboard_arrow_right" at bounding box center [68, 558] width 20 height 20
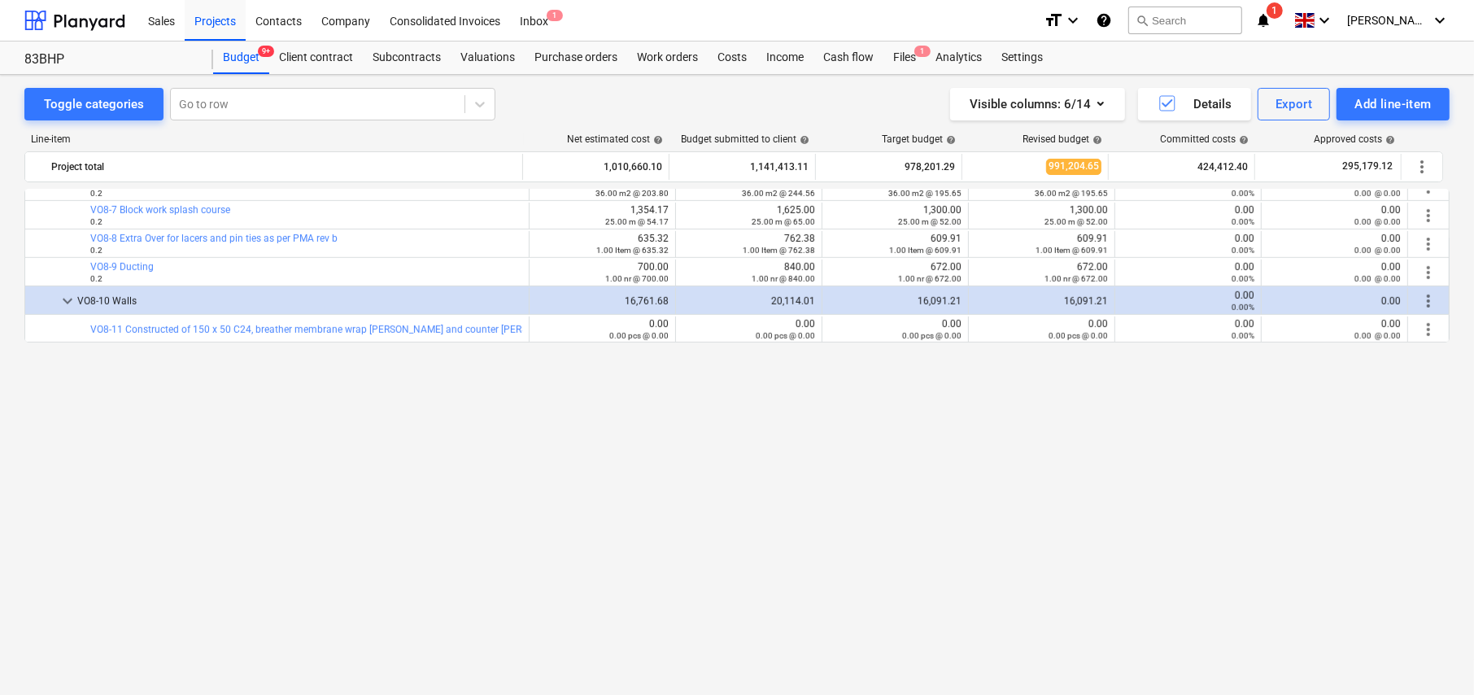
scroll to position [660, 0]
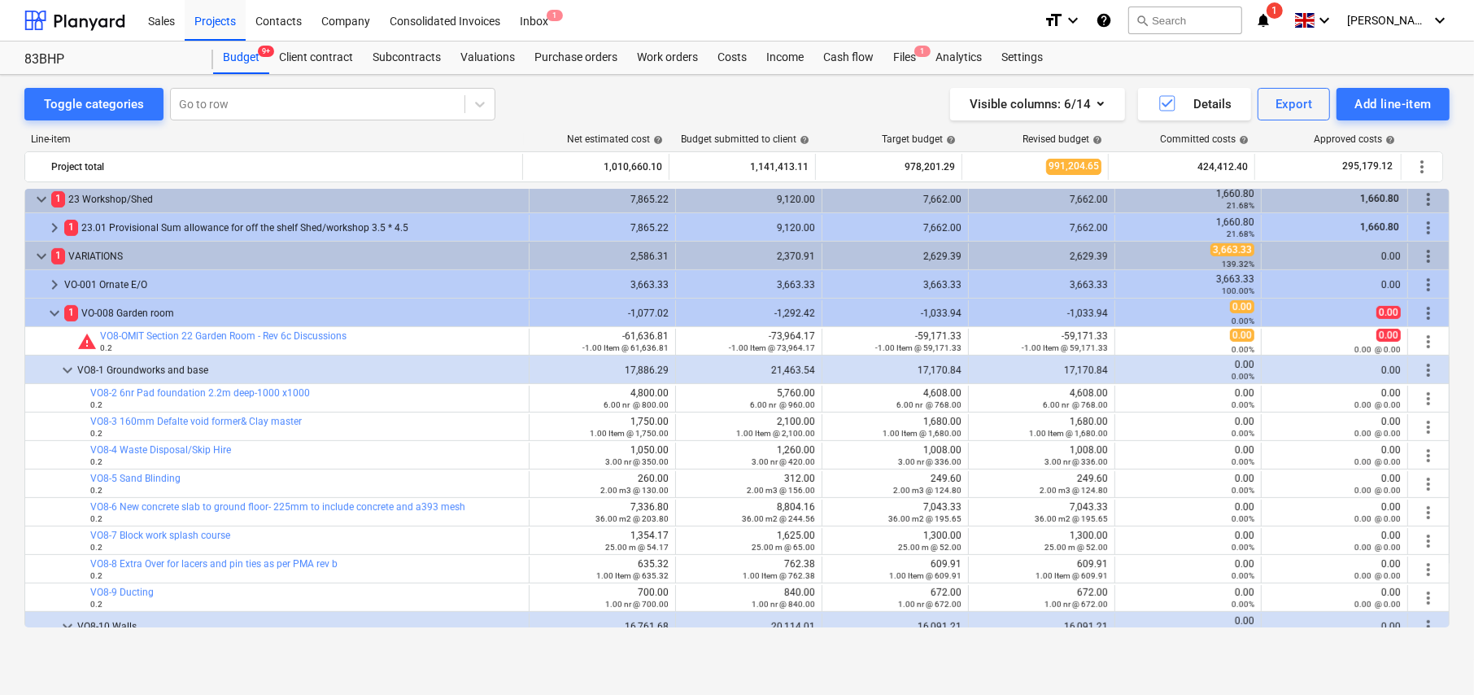
drag, startPoint x: 789, startPoint y: 319, endPoint x: 705, endPoint y: 309, distance: 85.2
click at [700, 308] on div "-1,292.42" at bounding box center [749, 313] width 133 height 26
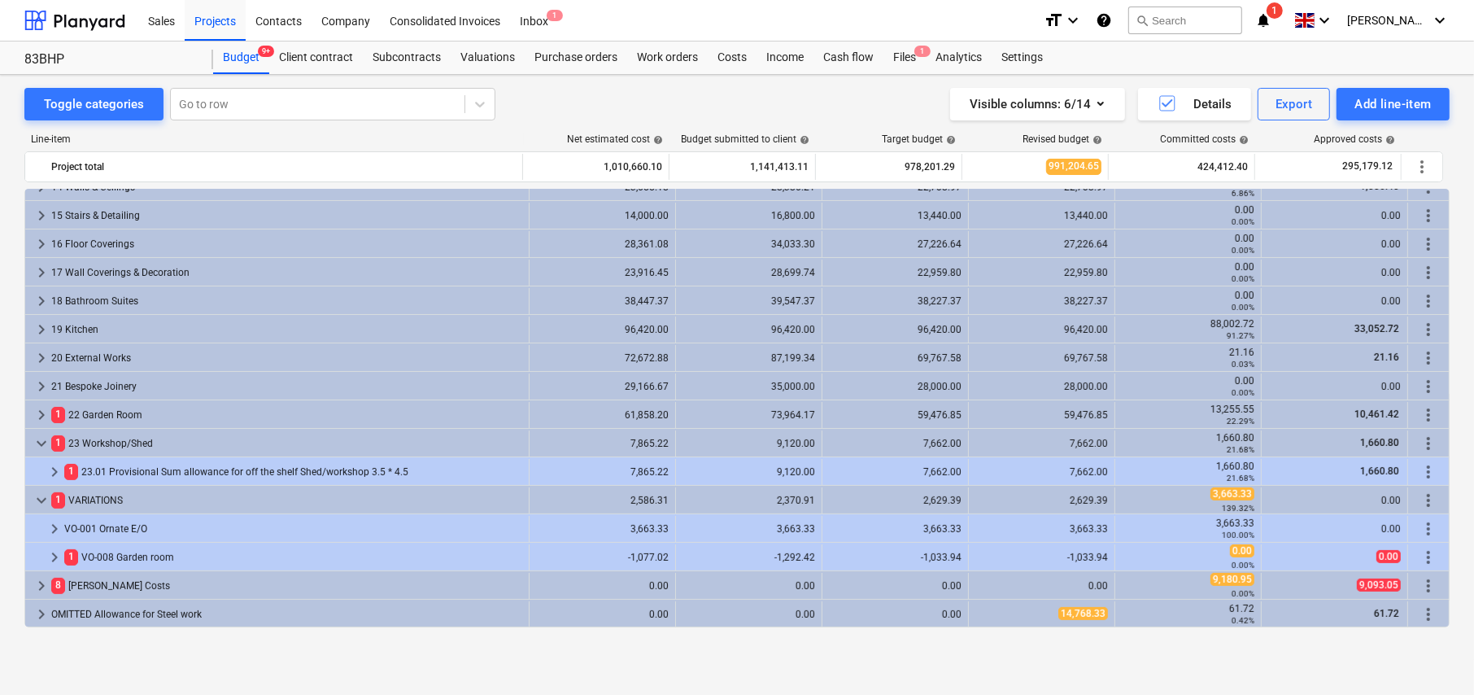
scroll to position [416, 0]
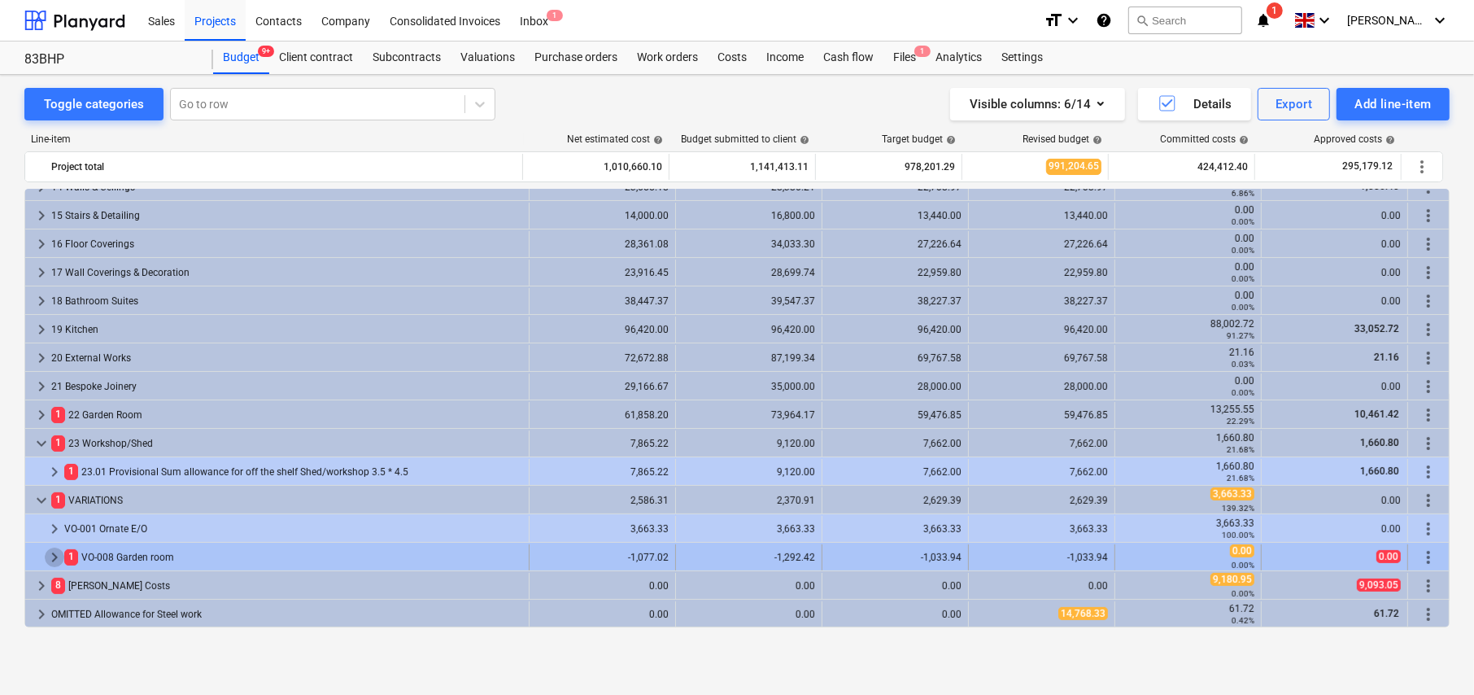
click at [55, 559] on span "keyboard_arrow_right" at bounding box center [55, 558] width 20 height 20
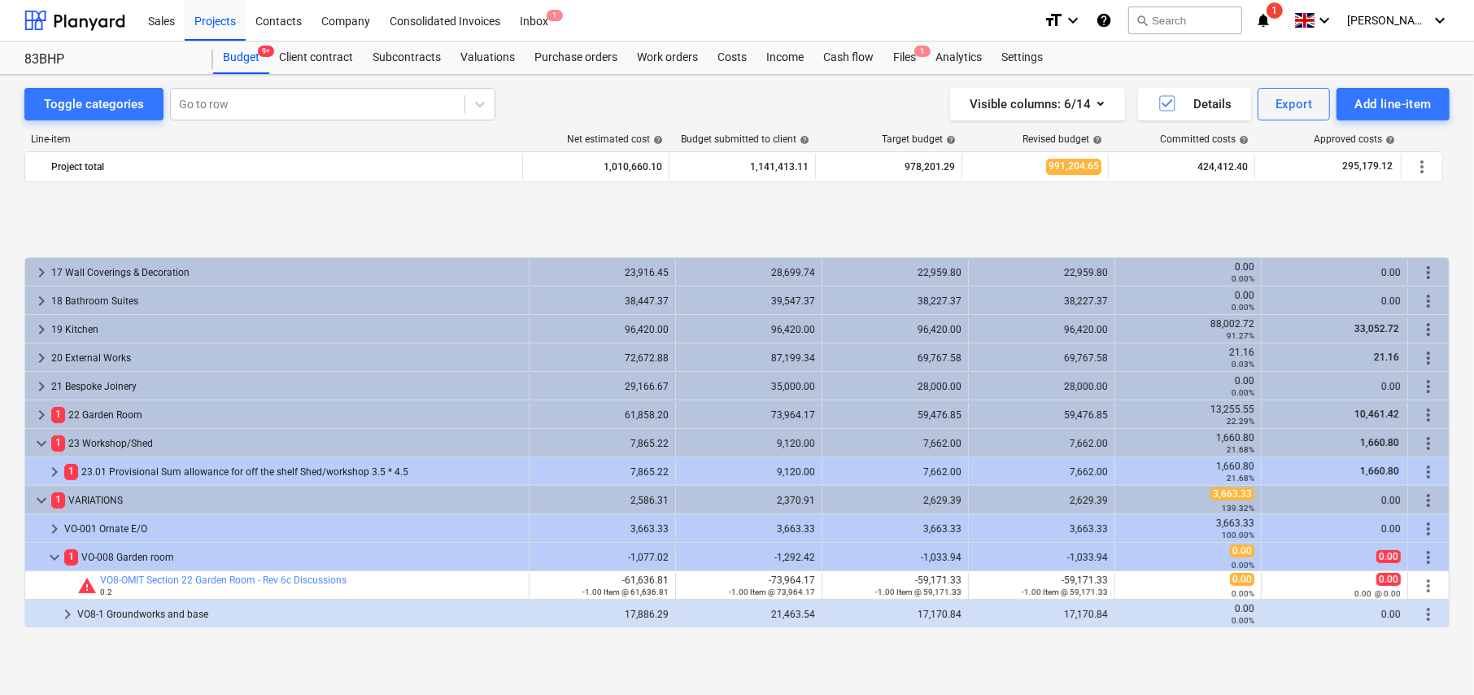
scroll to position [529, 0]
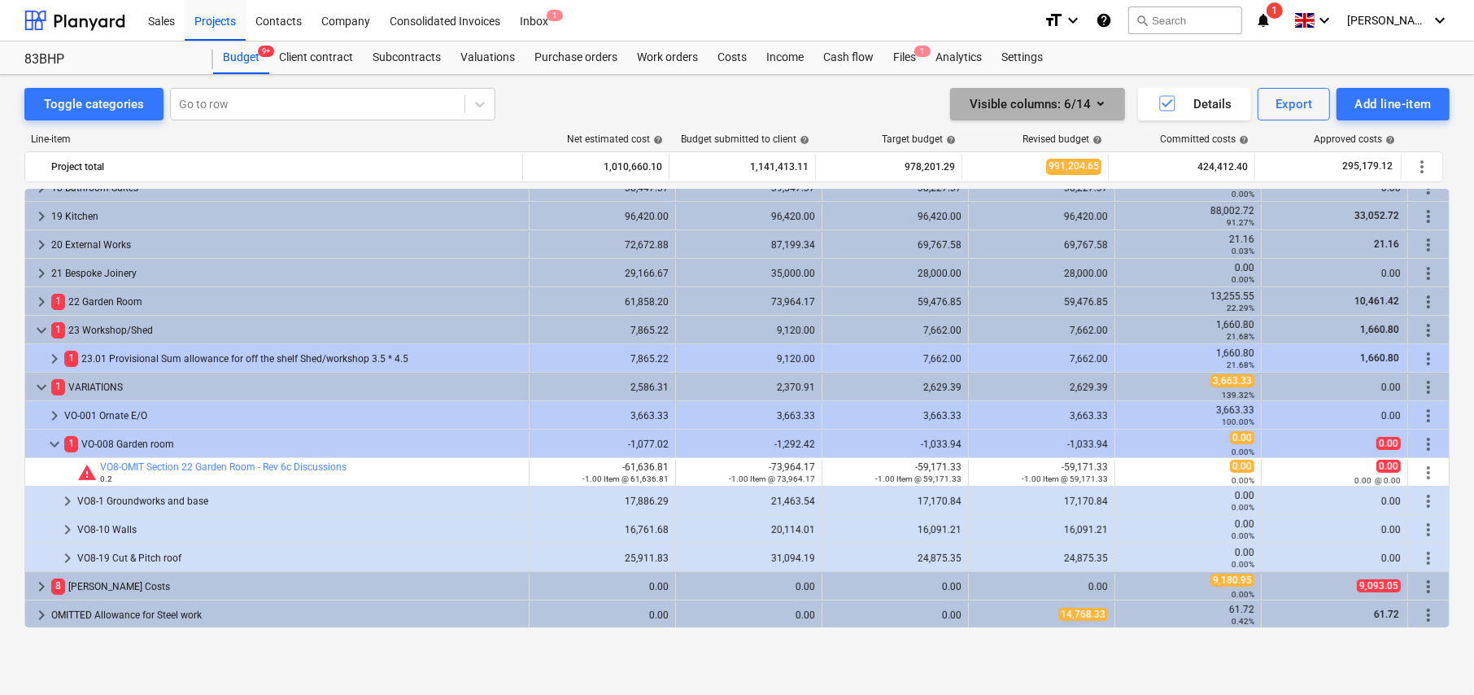
click at [1082, 107] on div "Visible columns : 6/14" at bounding box center [1038, 104] width 136 height 21
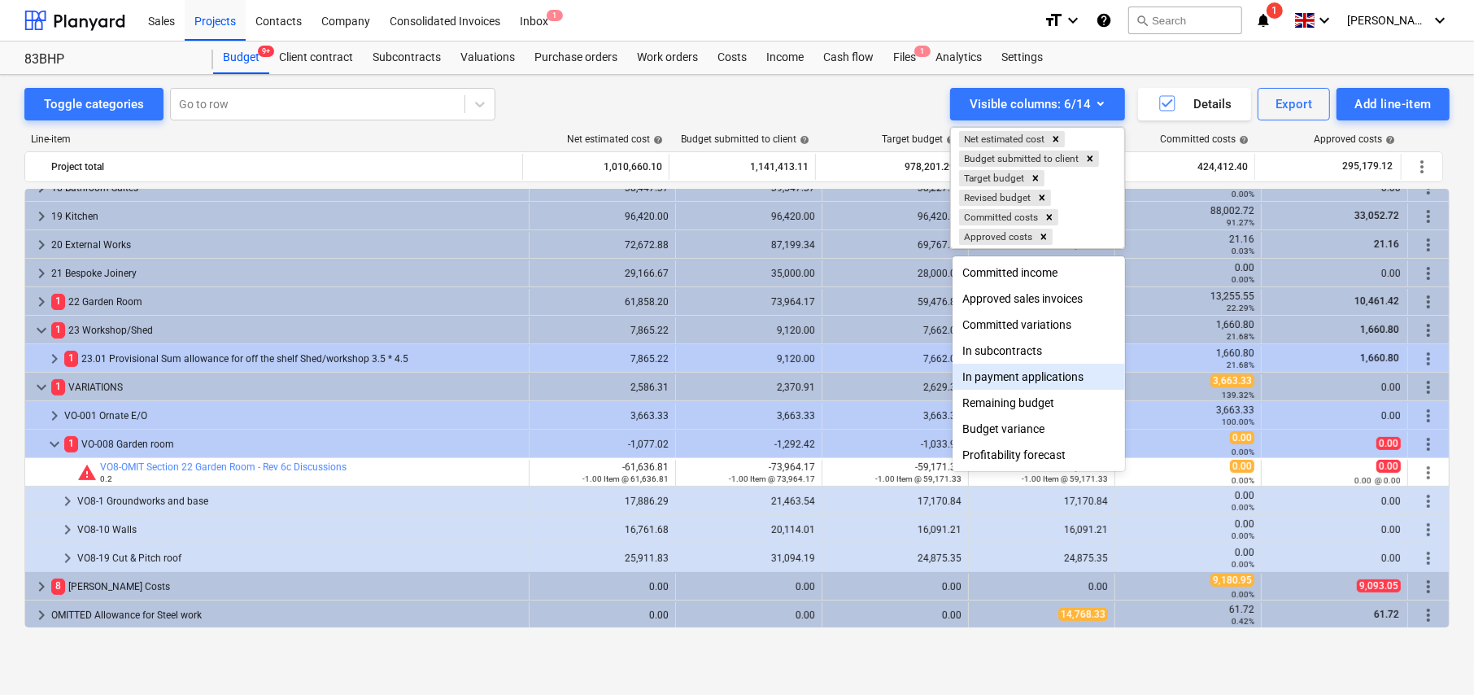
click at [225, 468] on div at bounding box center [737, 347] width 1474 height 695
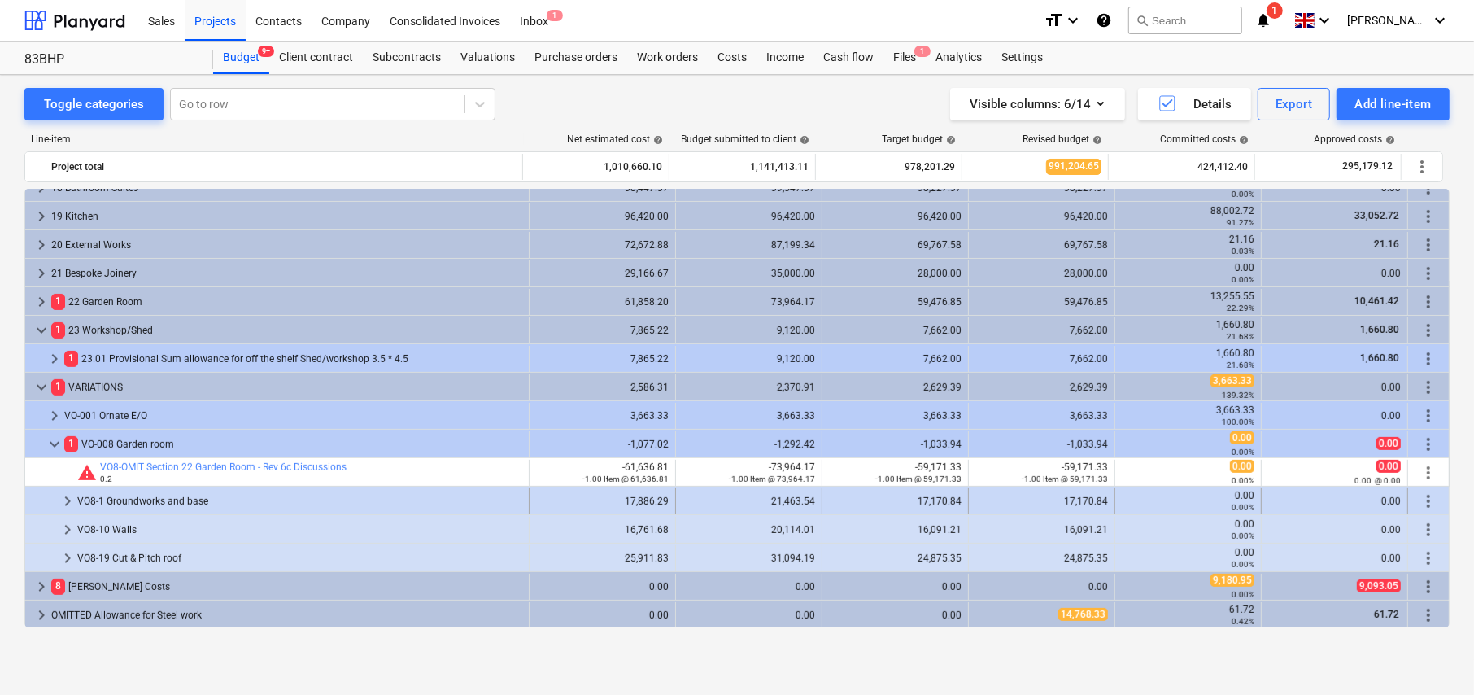
click at [63, 499] on span "keyboard_arrow_right" at bounding box center [68, 501] width 20 height 20
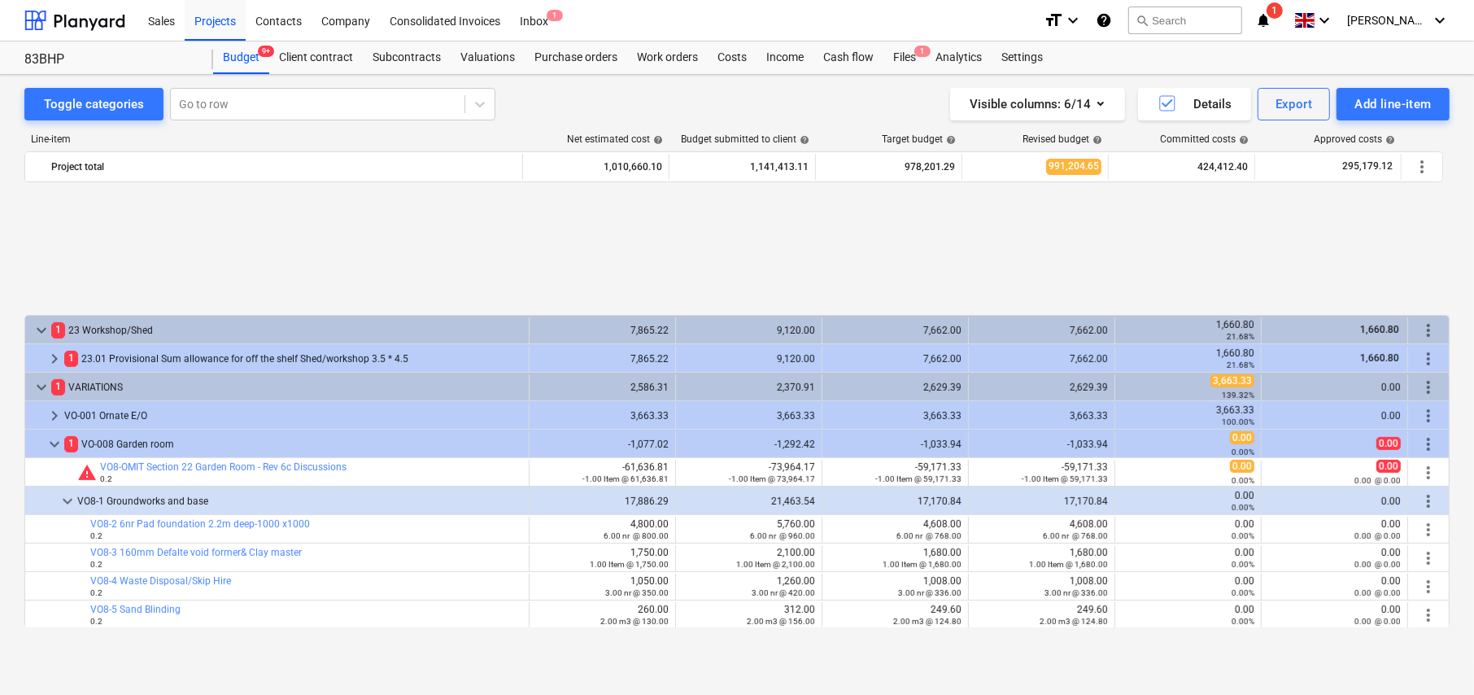
scroll to position [692, 0]
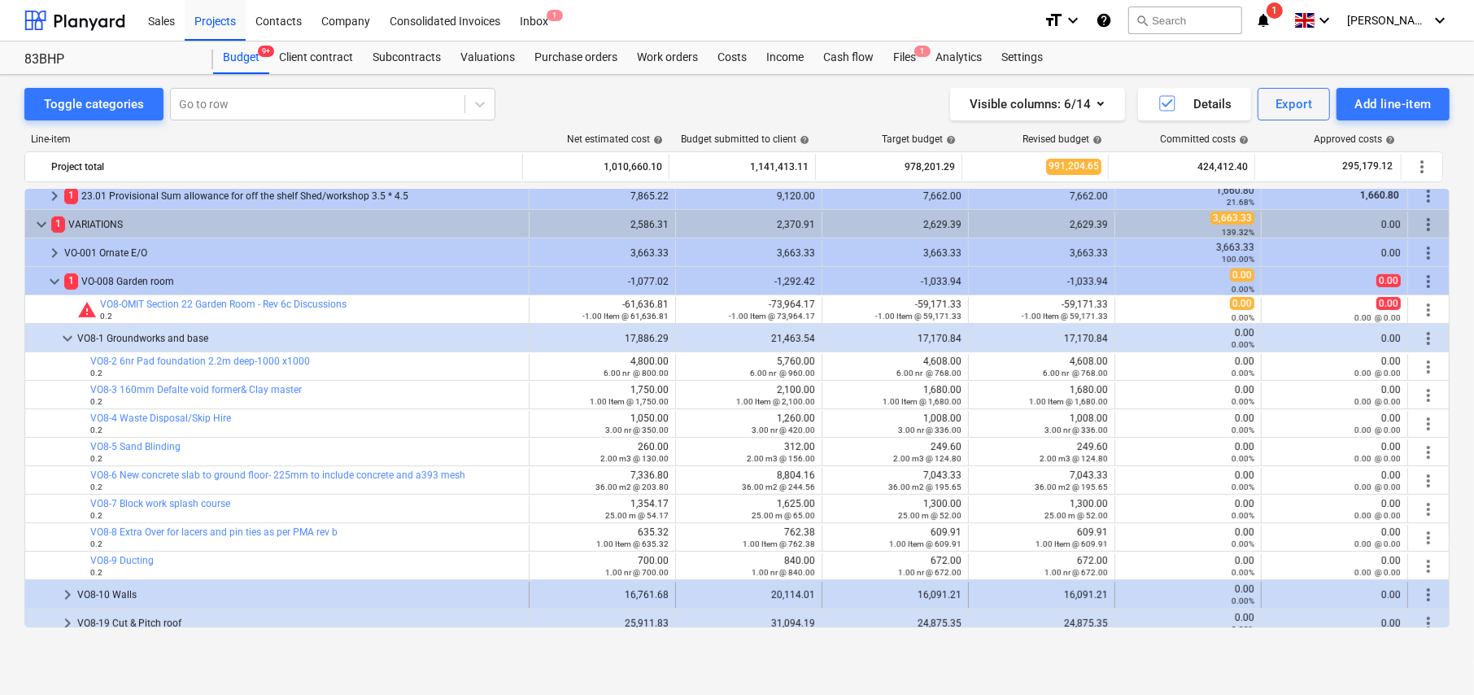
click at [68, 589] on span "keyboard_arrow_right" at bounding box center [68, 595] width 20 height 20
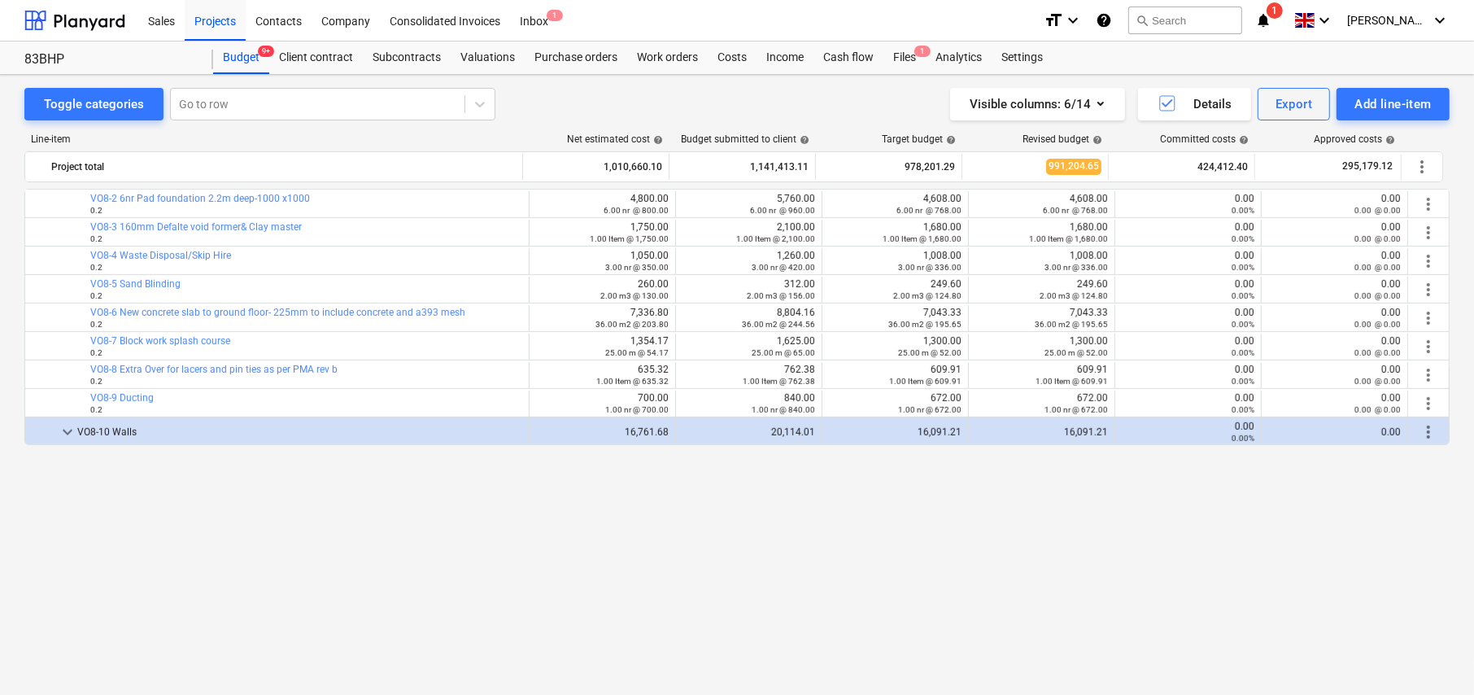
scroll to position [529, 0]
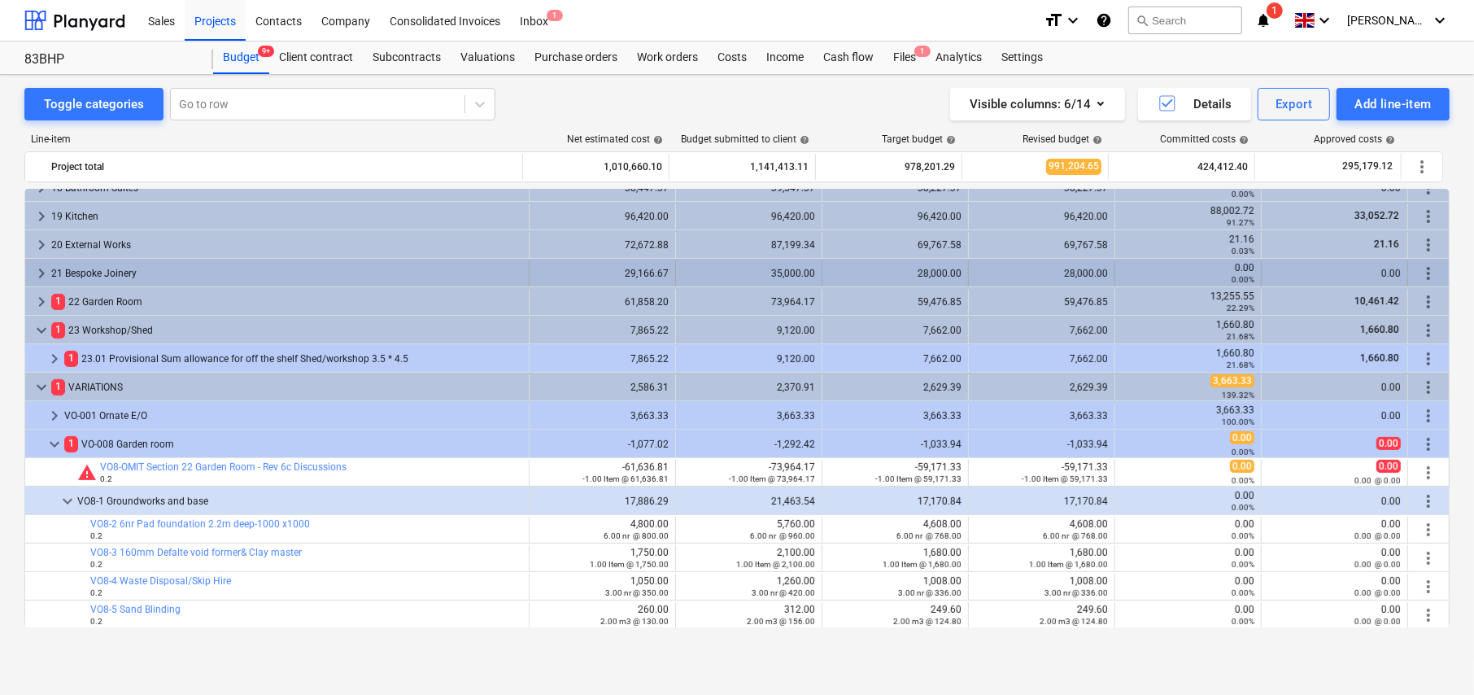
click at [35, 268] on span "keyboard_arrow_right" at bounding box center [42, 274] width 20 height 20
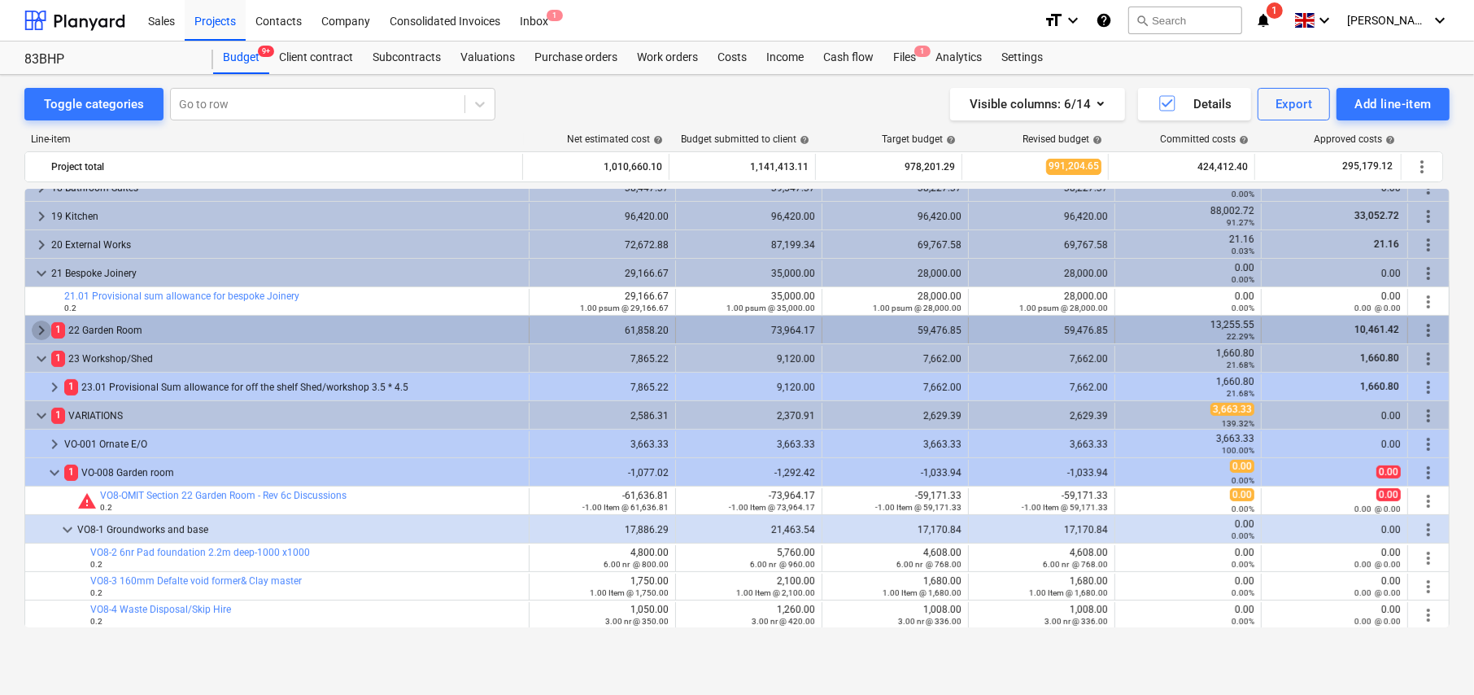
click at [37, 329] on span "keyboard_arrow_right" at bounding box center [42, 331] width 20 height 20
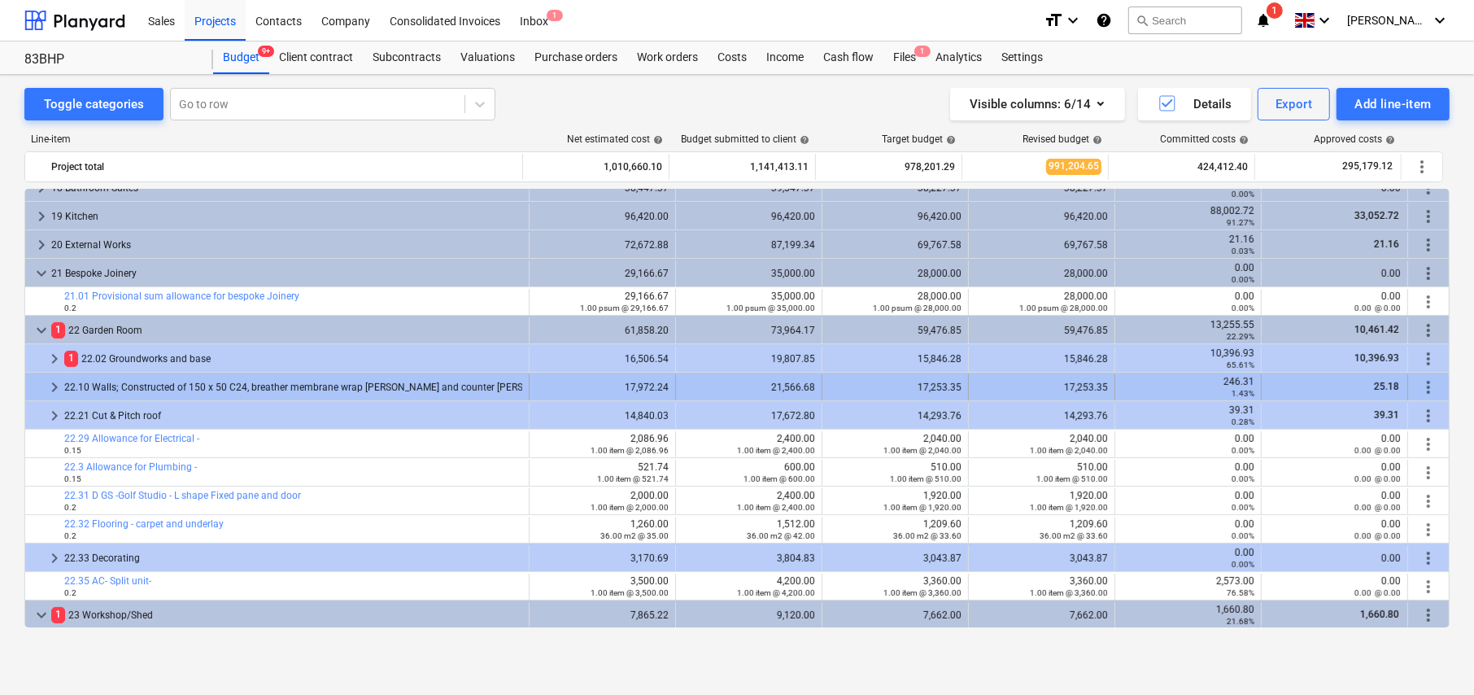
click at [55, 387] on span "keyboard_arrow_right" at bounding box center [55, 387] width 20 height 20
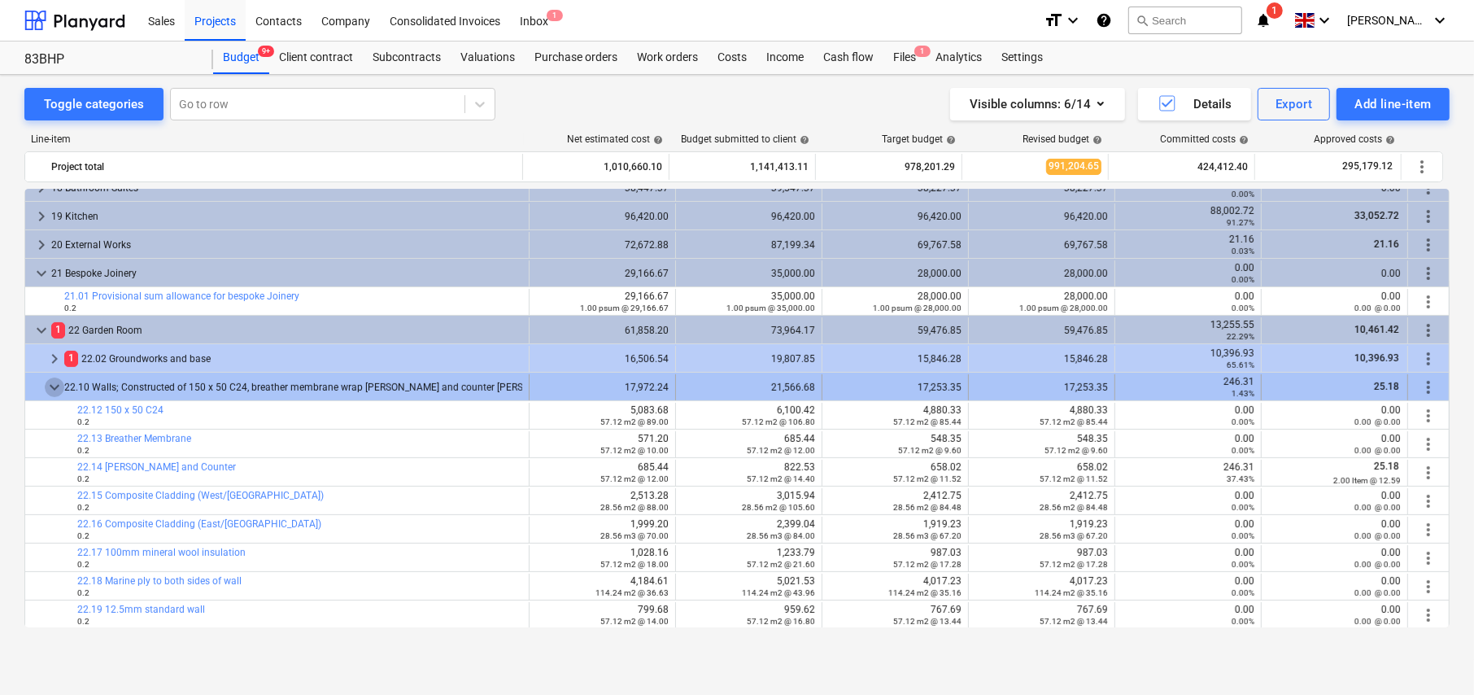
click at [54, 382] on span "keyboard_arrow_down" at bounding box center [55, 387] width 20 height 20
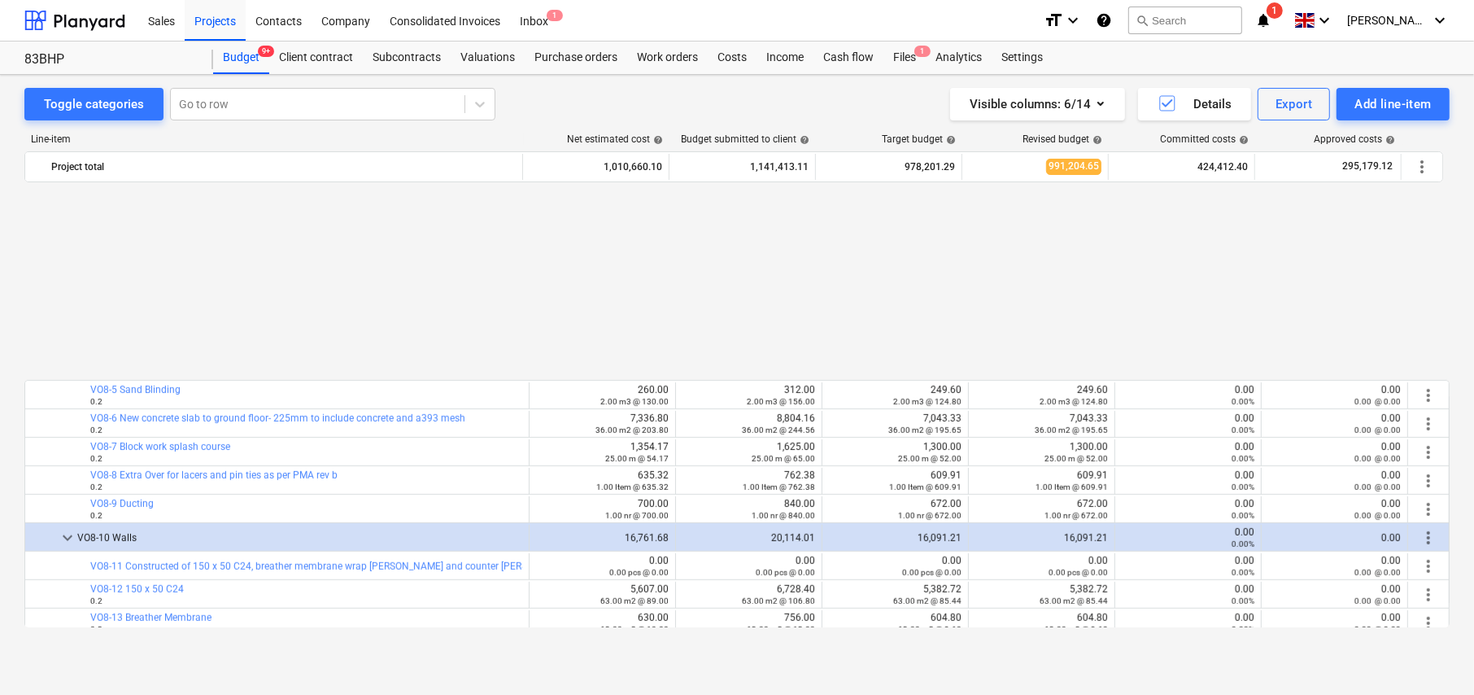
scroll to position [1270, 0]
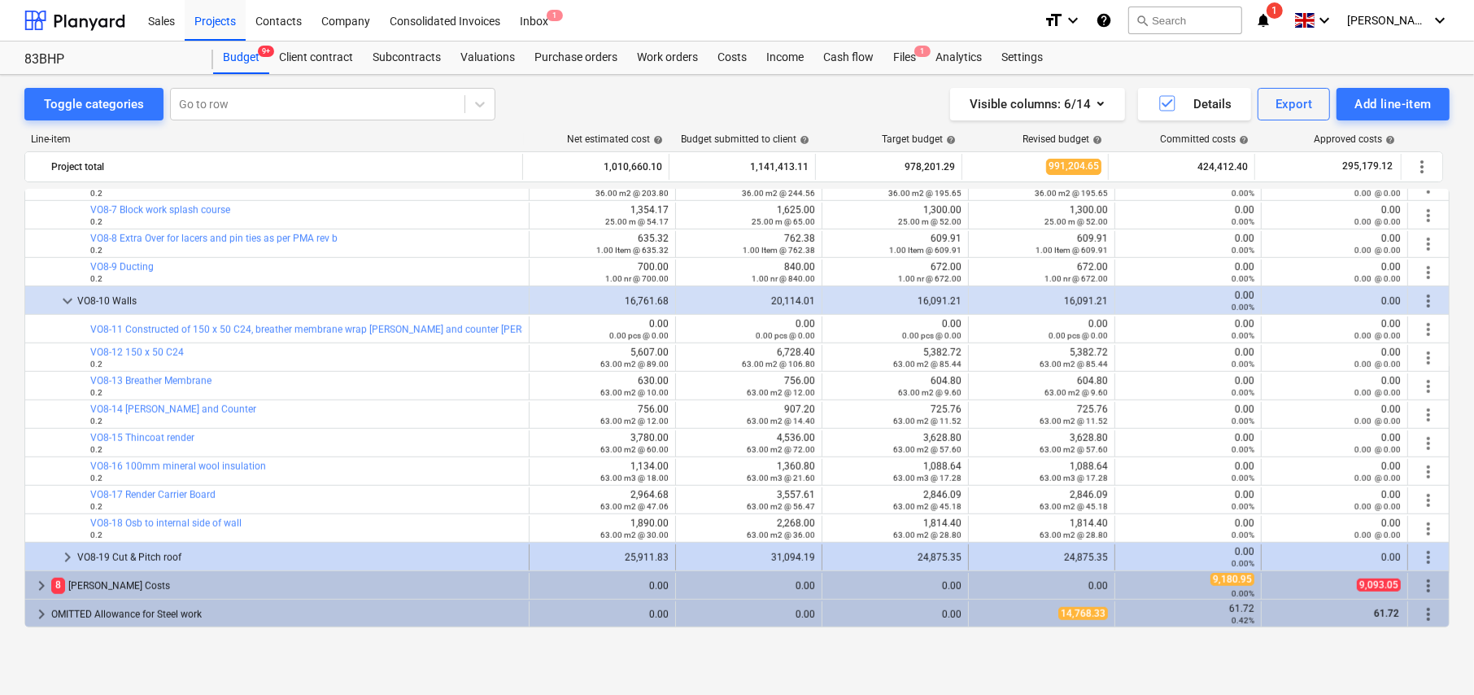
click at [66, 556] on span "keyboard_arrow_right" at bounding box center [68, 558] width 20 height 20
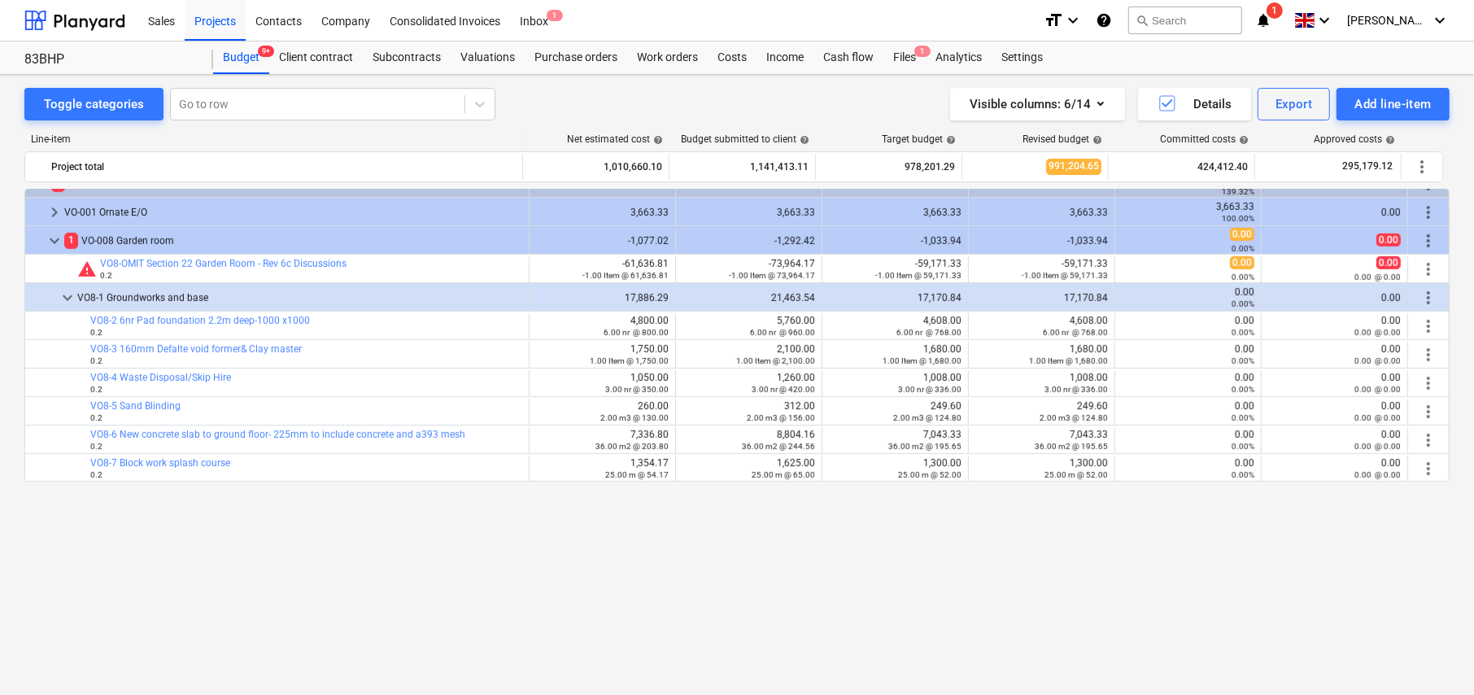
scroll to position [778, 0]
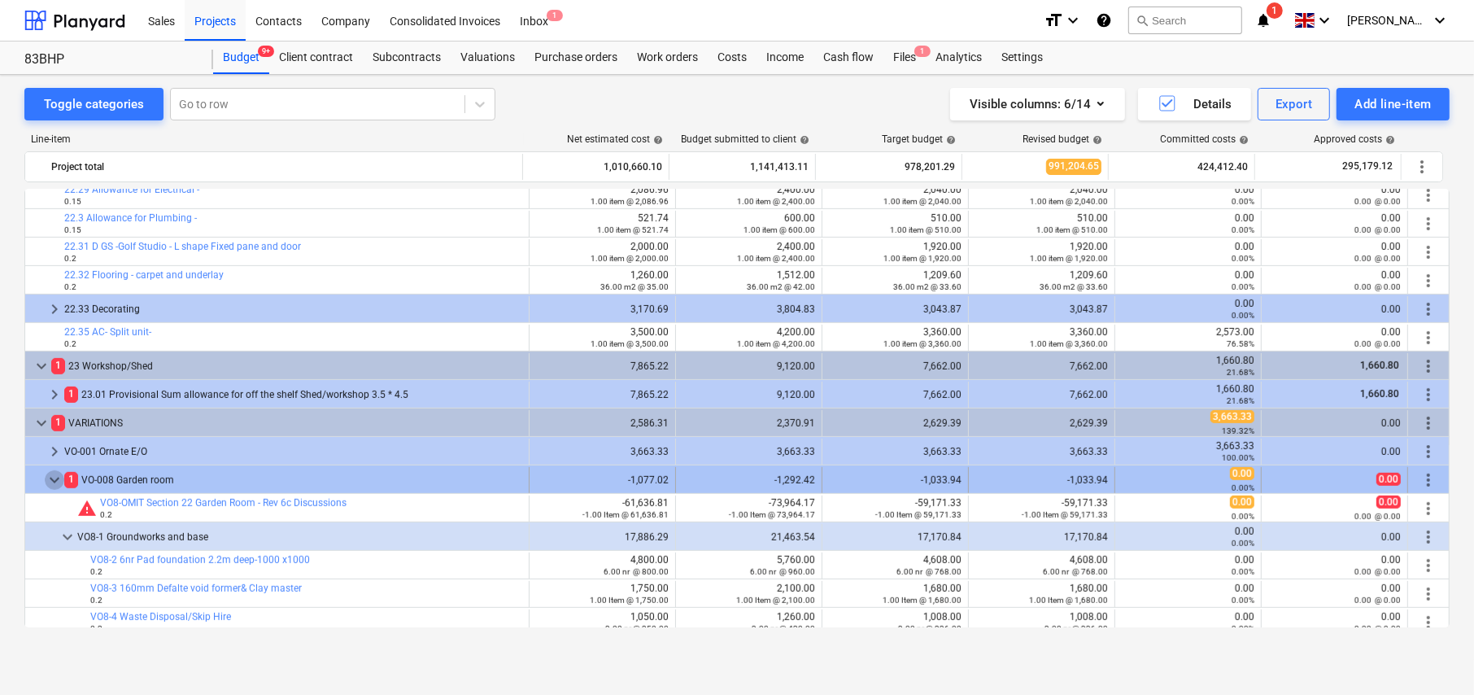
click at [53, 479] on span "keyboard_arrow_down" at bounding box center [55, 480] width 20 height 20
